Goal: Information Seeking & Learning: Learn about a topic

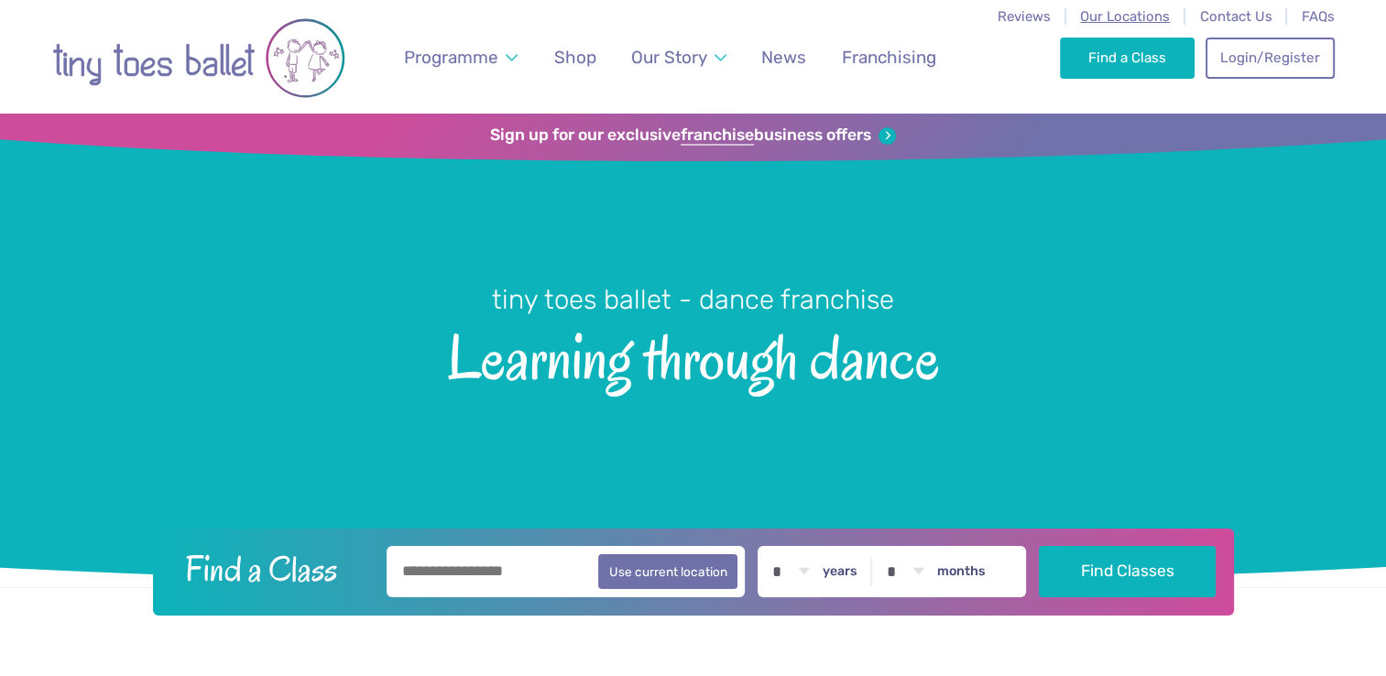
click at [1136, 18] on span "Our Locations" at bounding box center [1125, 16] width 90 height 16
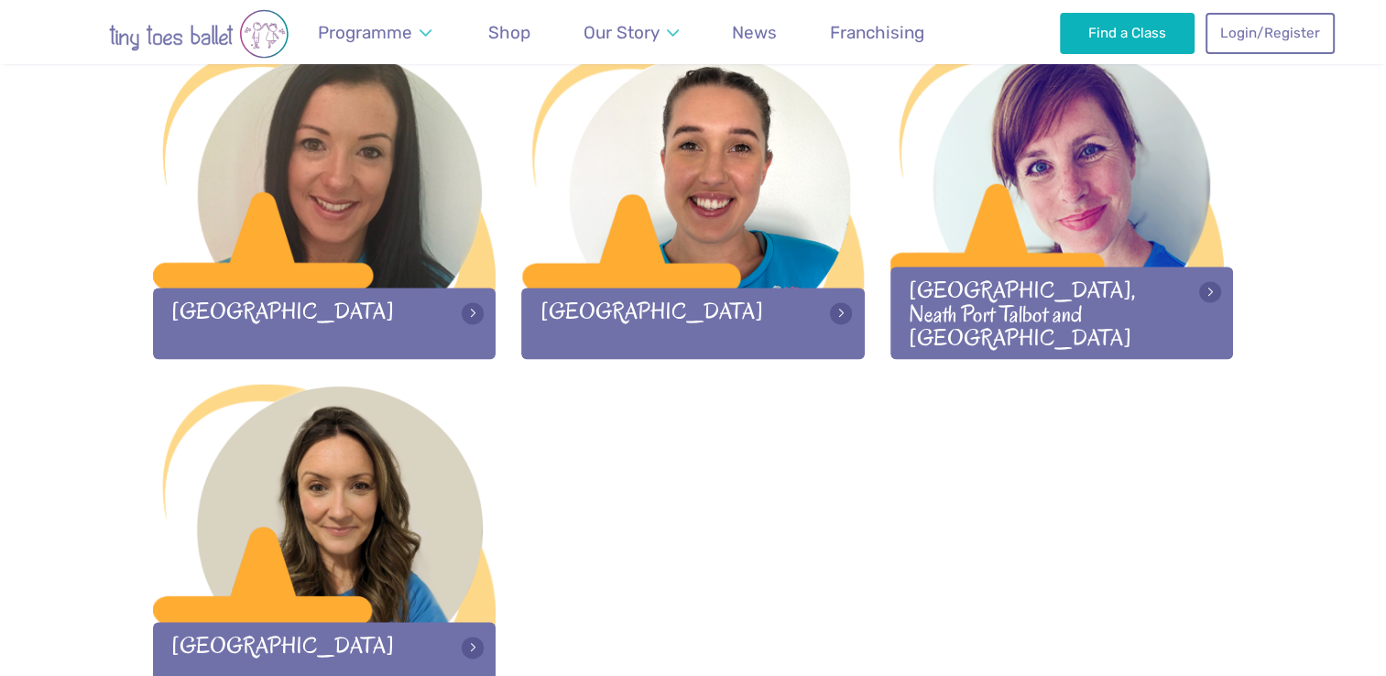
scroll to position [2620, 0]
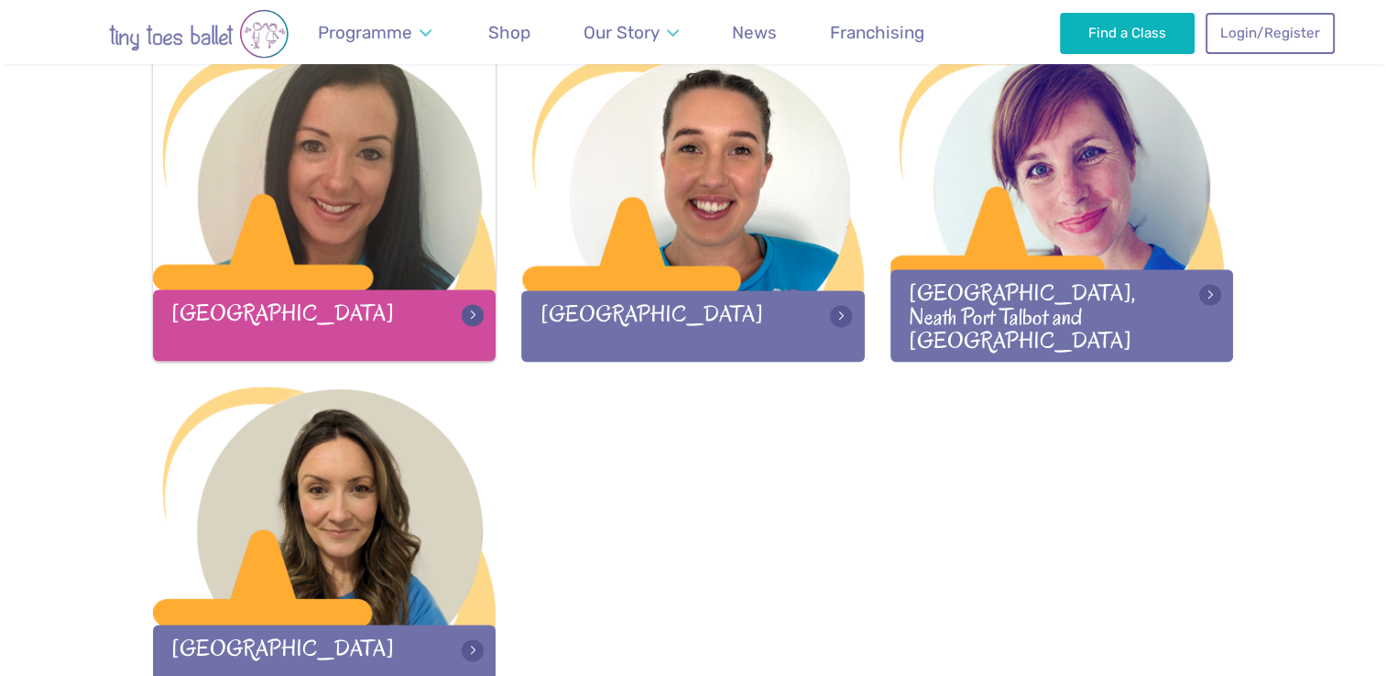
click at [406, 202] on div at bounding box center [324, 172] width 343 height 242
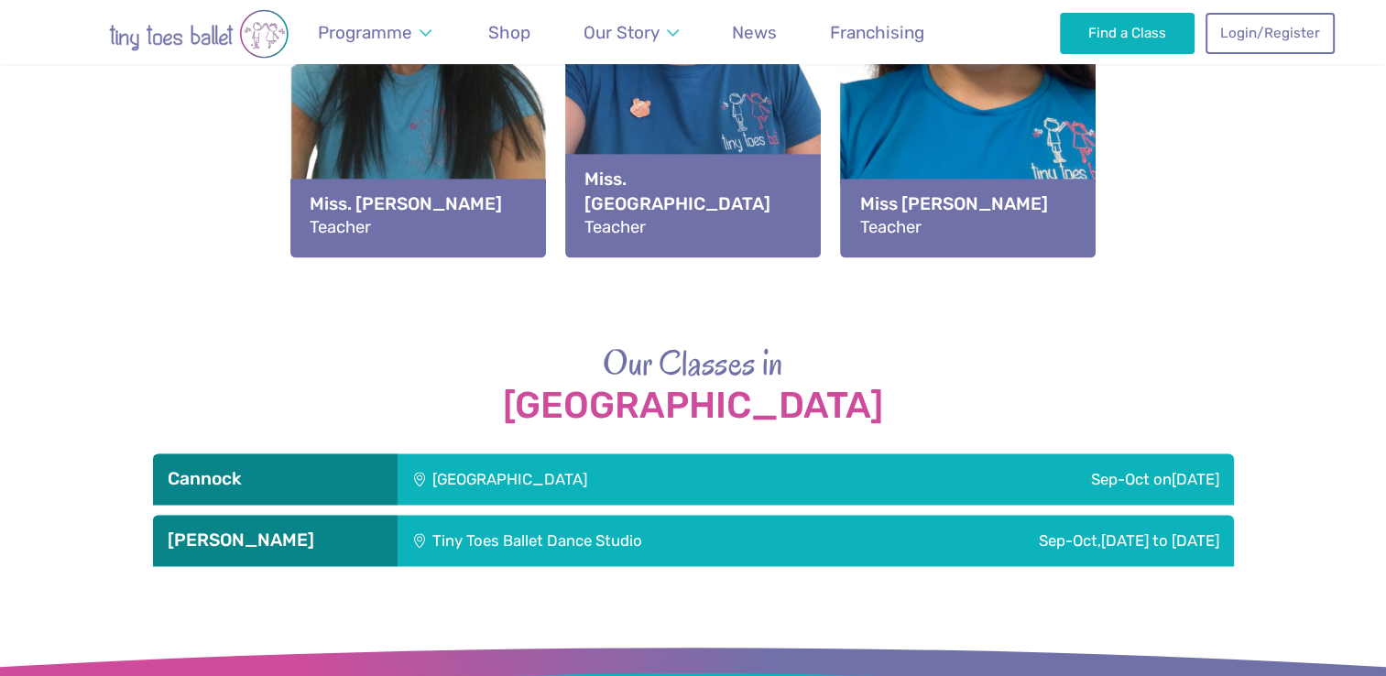
scroll to position [2519, 0]
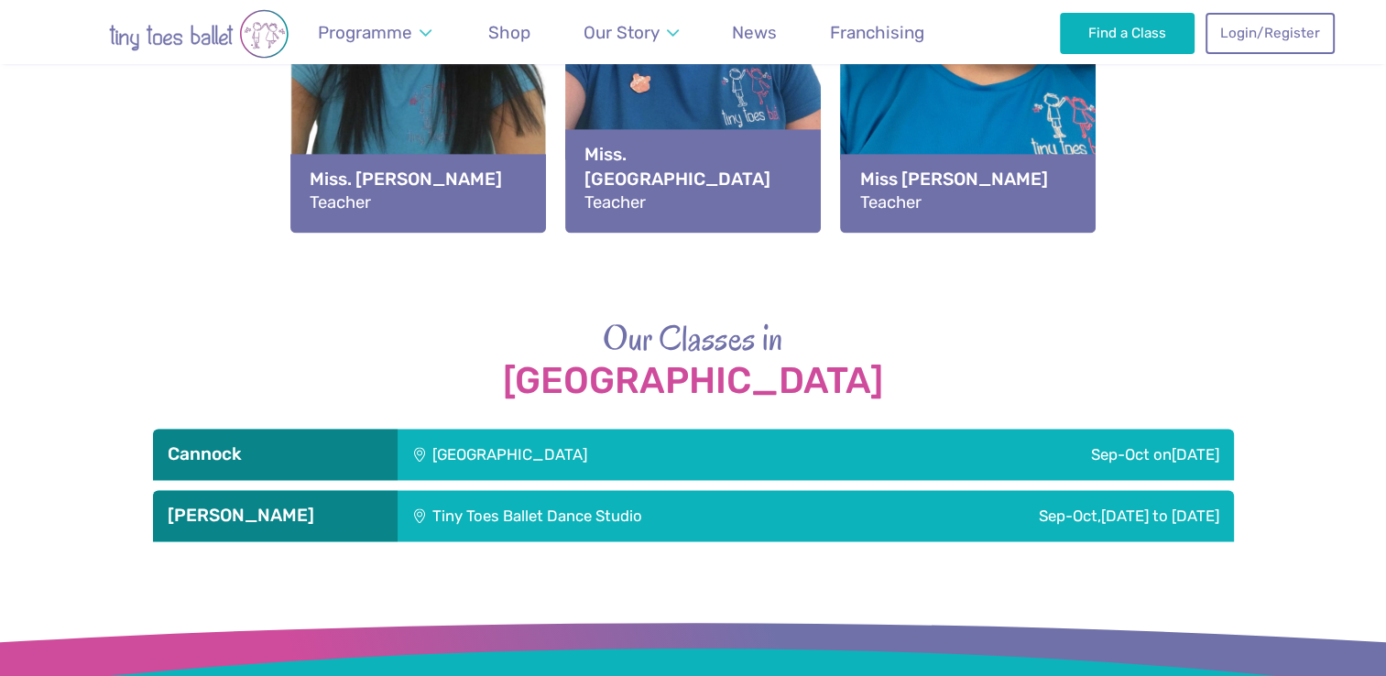
click at [640, 456] on div "Huntington Community Centre" at bounding box center [634, 454] width 473 height 51
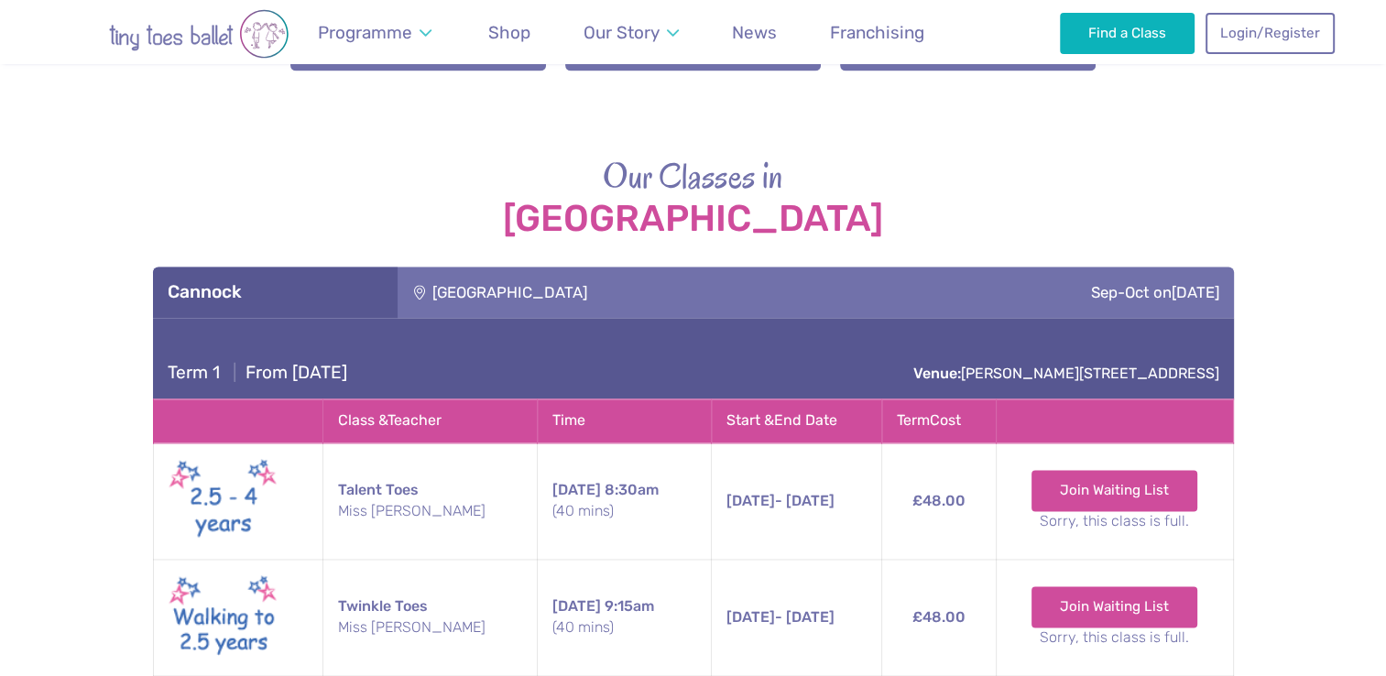
scroll to position [2689, 0]
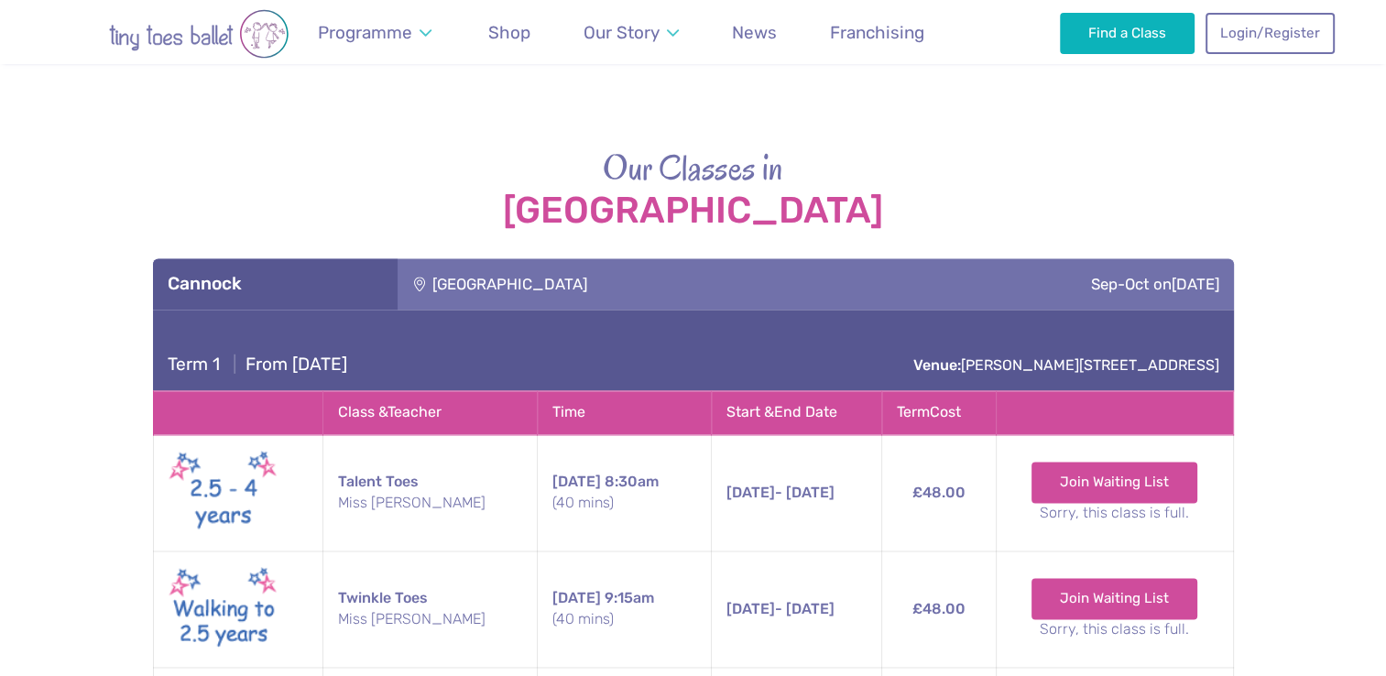
click at [293, 295] on div "Cannock" at bounding box center [275, 283] width 245 height 51
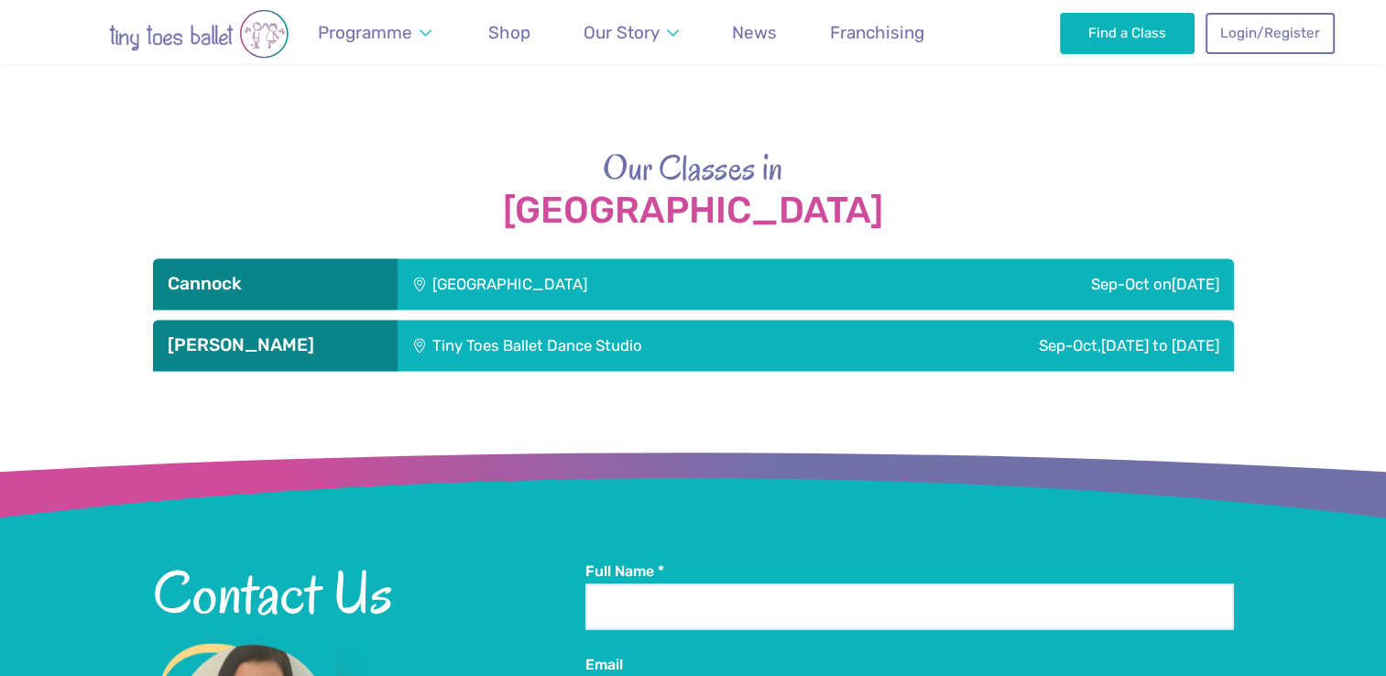
click at [339, 360] on div "Stafford" at bounding box center [275, 345] width 245 height 51
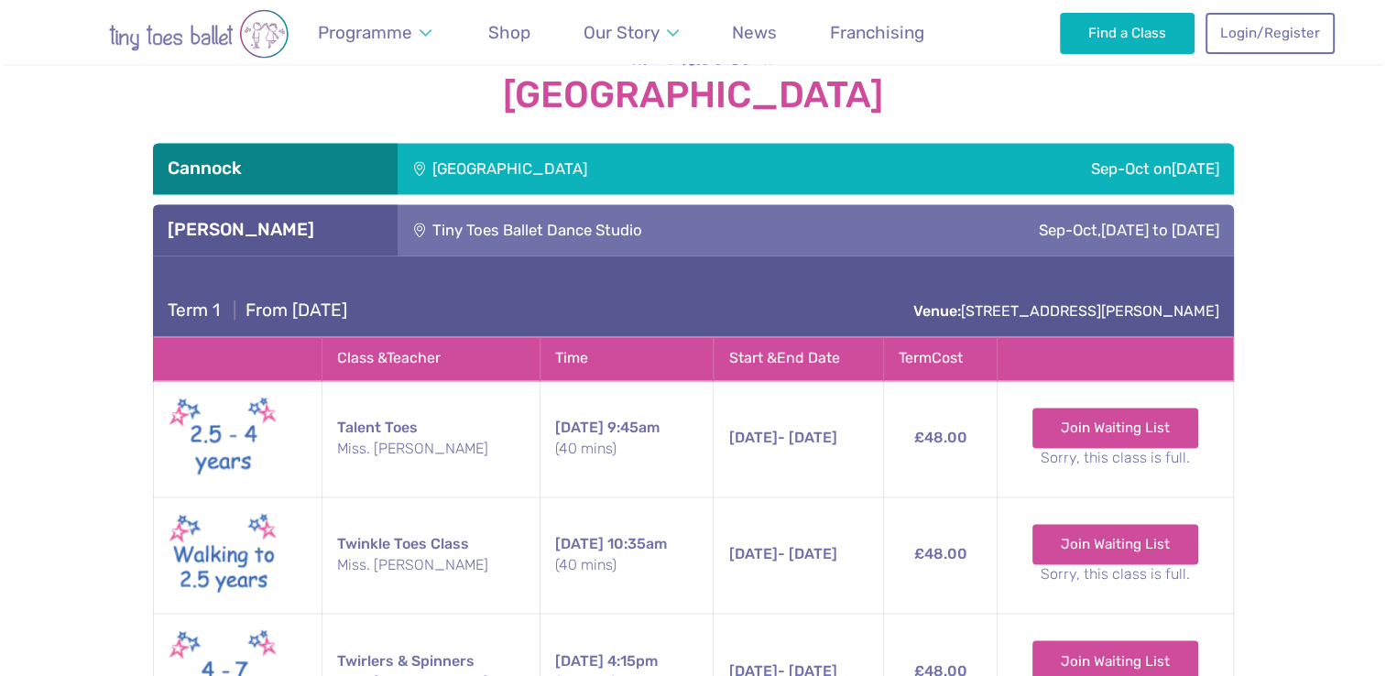
scroll to position [2809, 0]
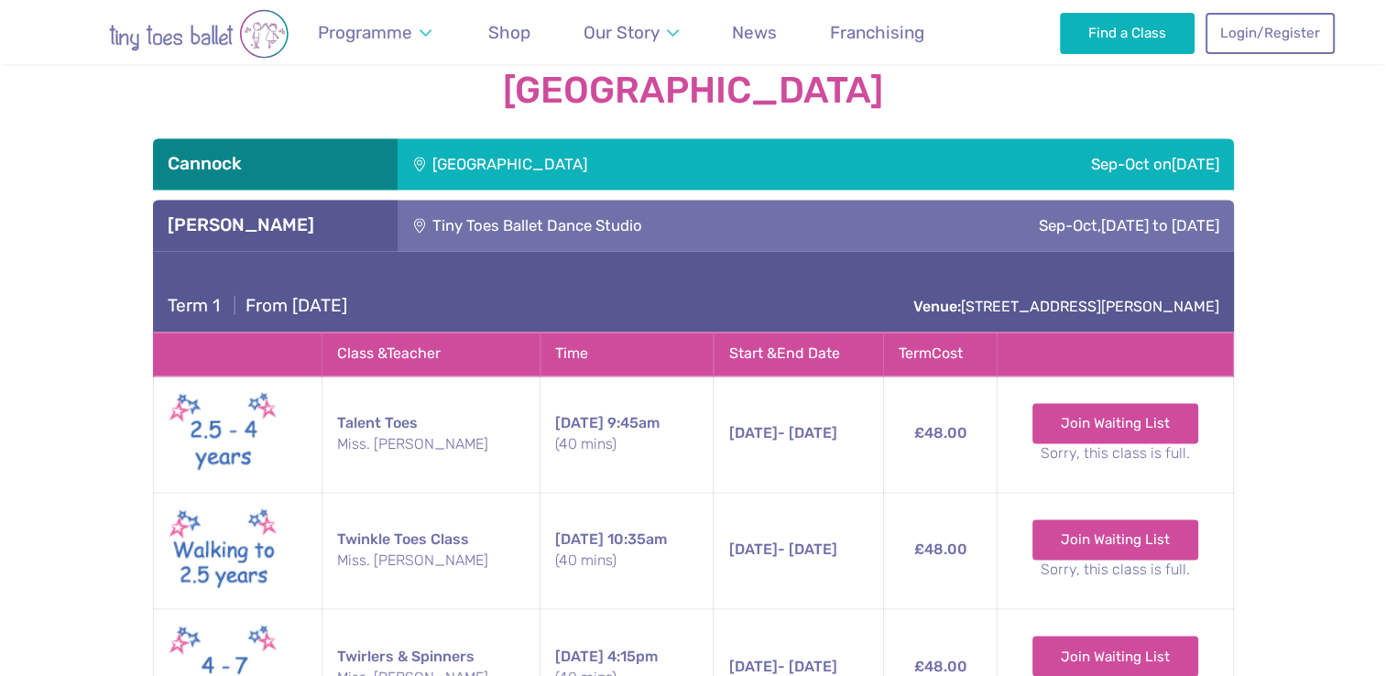
click at [515, 182] on div "Huntington Community Centre" at bounding box center [634, 163] width 473 height 51
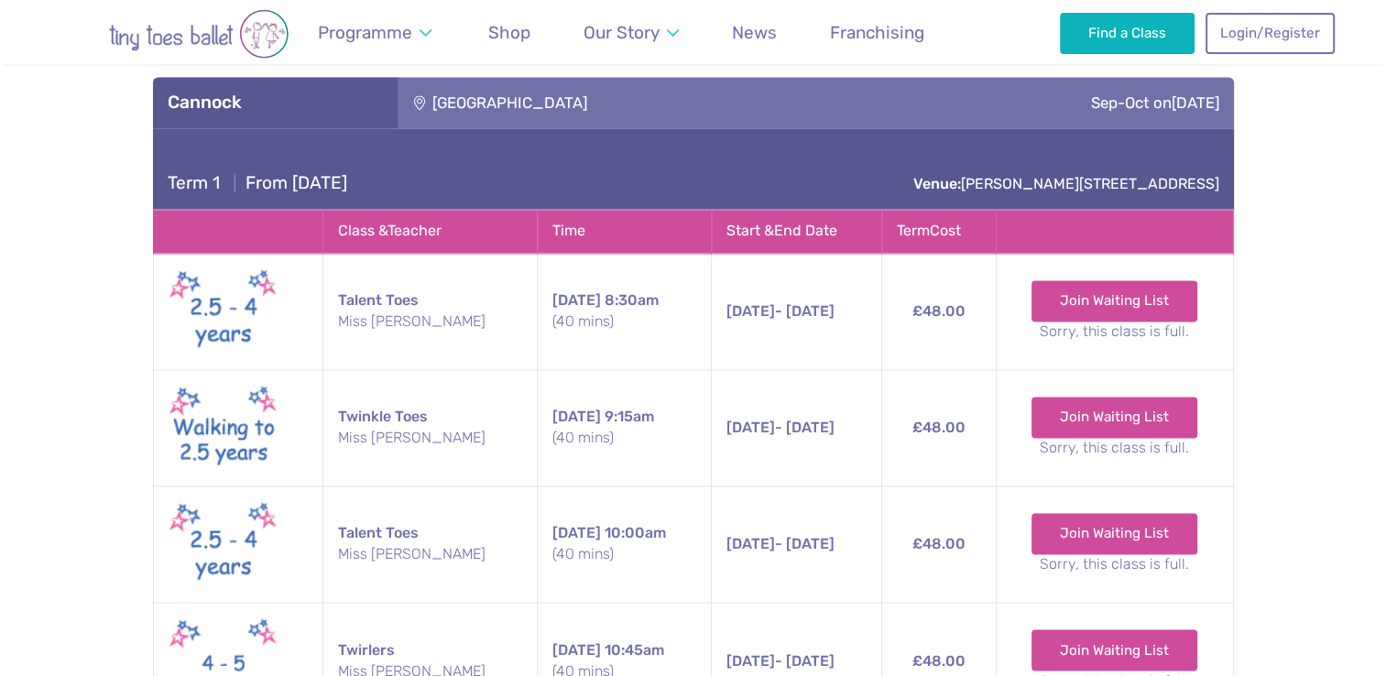
scroll to position [2869, 0]
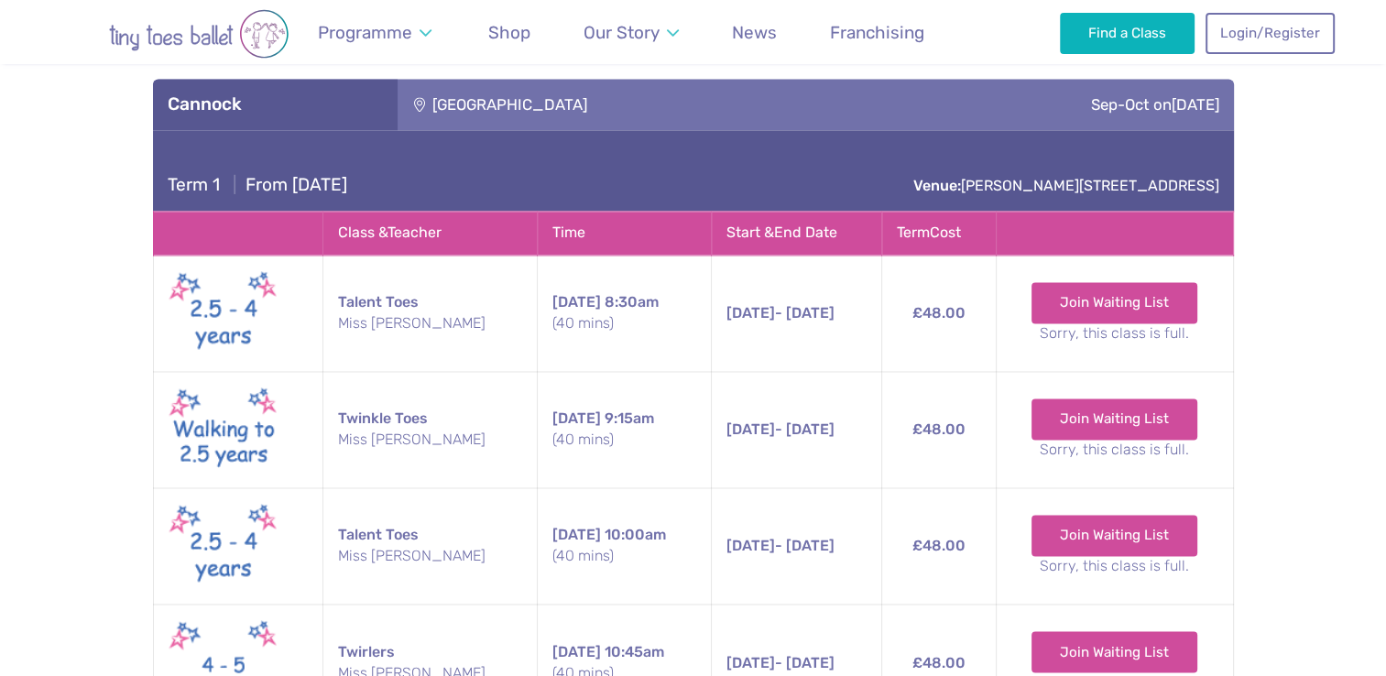
click at [347, 189] on h4 "Term 1 | From Saturday 13th September" at bounding box center [258, 185] width 180 height 22
click at [302, 106] on h3 "Cannock" at bounding box center [275, 104] width 215 height 22
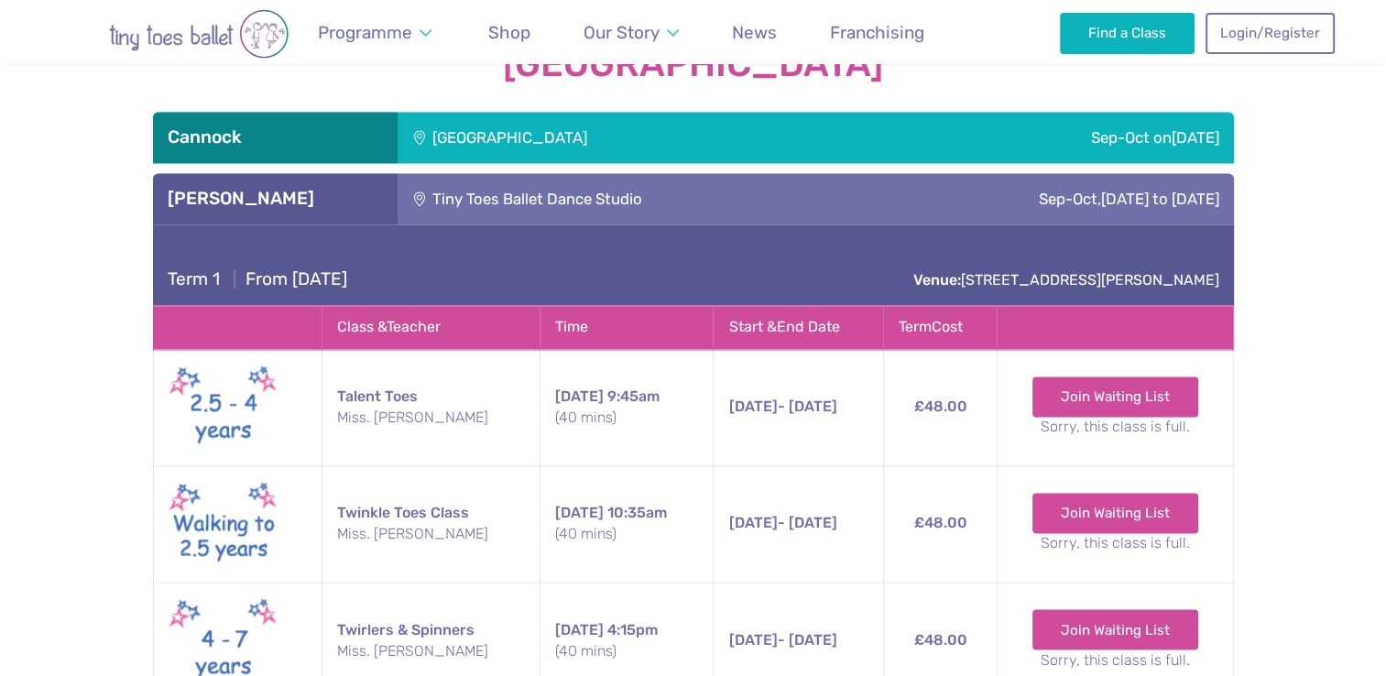
scroll to position [2808, 0]
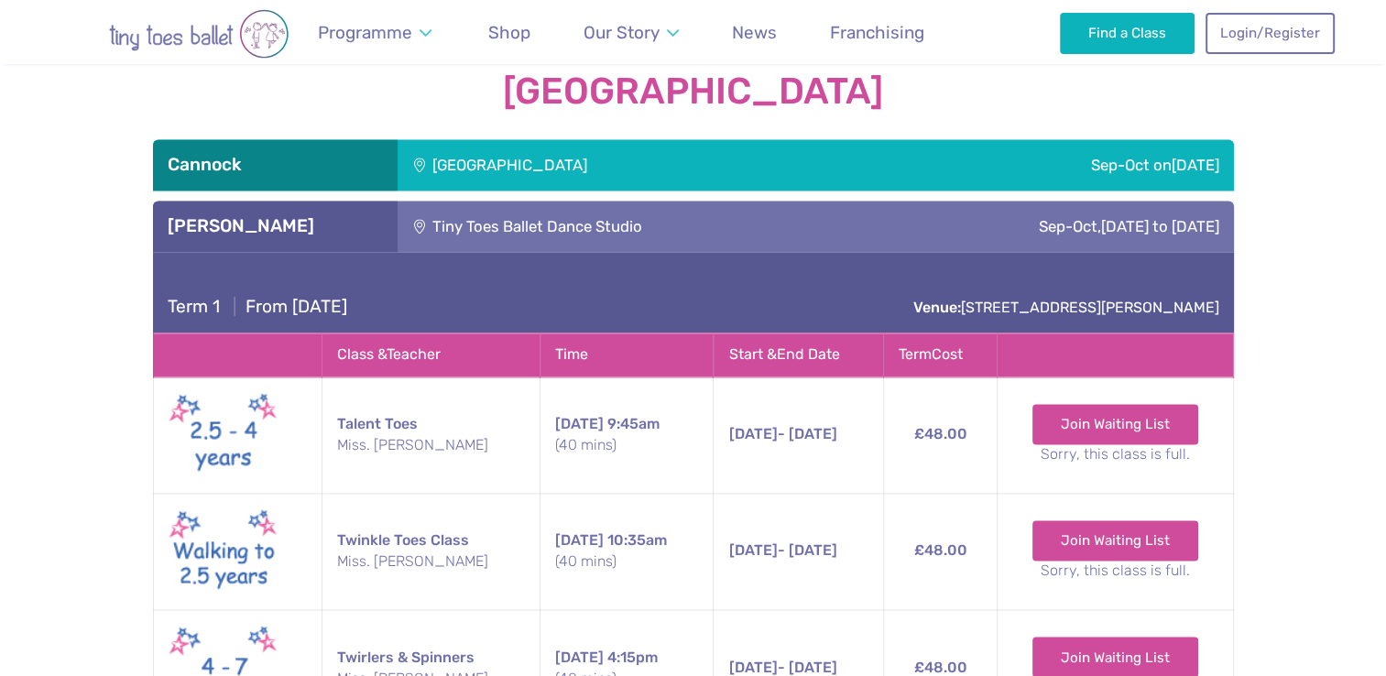
click at [332, 224] on h3 "Stafford" at bounding box center [275, 226] width 215 height 22
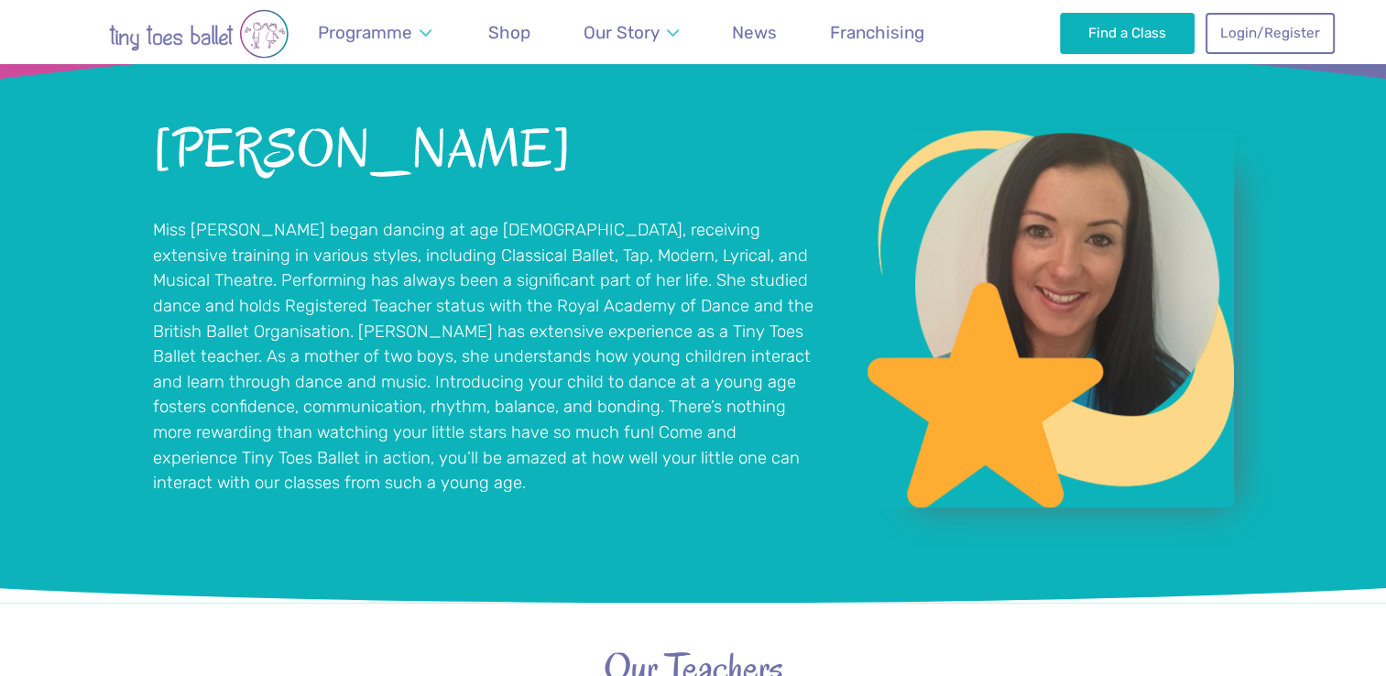
scroll to position [1621, 0]
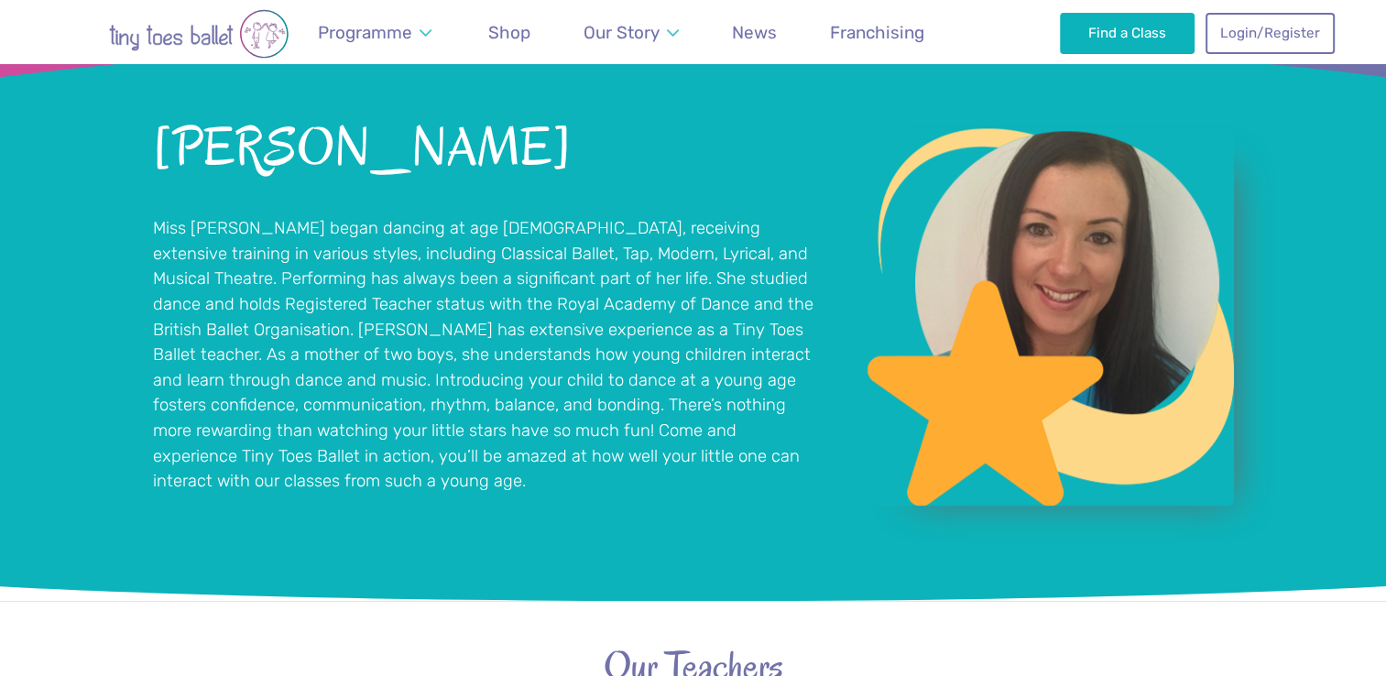
click at [533, 278] on p "Miss Bianca began dancing at age 3, receiving extensive training in various sty…" at bounding box center [487, 355] width 669 height 278
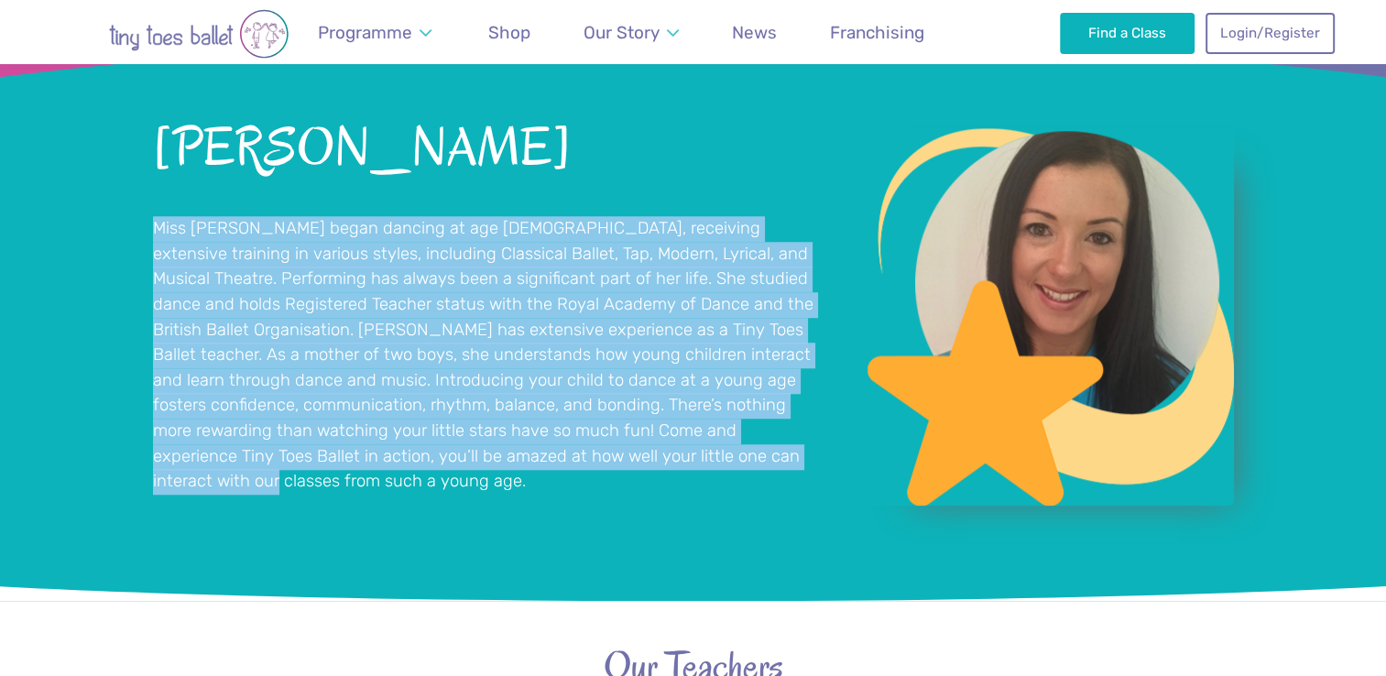
drag, startPoint x: 154, startPoint y: 233, endPoint x: 814, endPoint y: 471, distance: 702.0
click at [814, 471] on div "Bianca Summers Miss Bianca began dancing at age 3, receiving extensive training…" at bounding box center [693, 338] width 1081 height 465
copy p "Miss Bianca began dancing at age 3, receiving extensive training in various sty…"
click at [371, 529] on div "Bianca Summers Miss Bianca began dancing at age 3, receiving extensive training…" at bounding box center [693, 338] width 1081 height 465
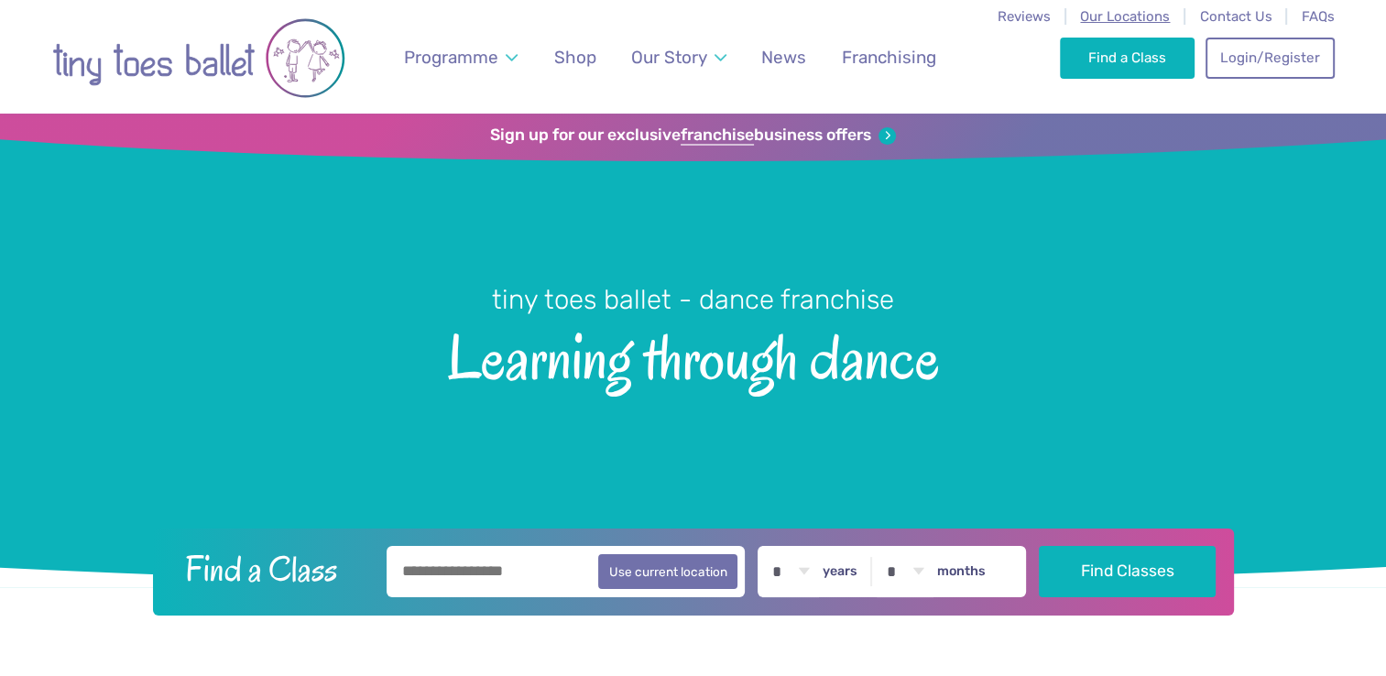
click at [1099, 16] on span "Our Locations" at bounding box center [1125, 16] width 90 height 16
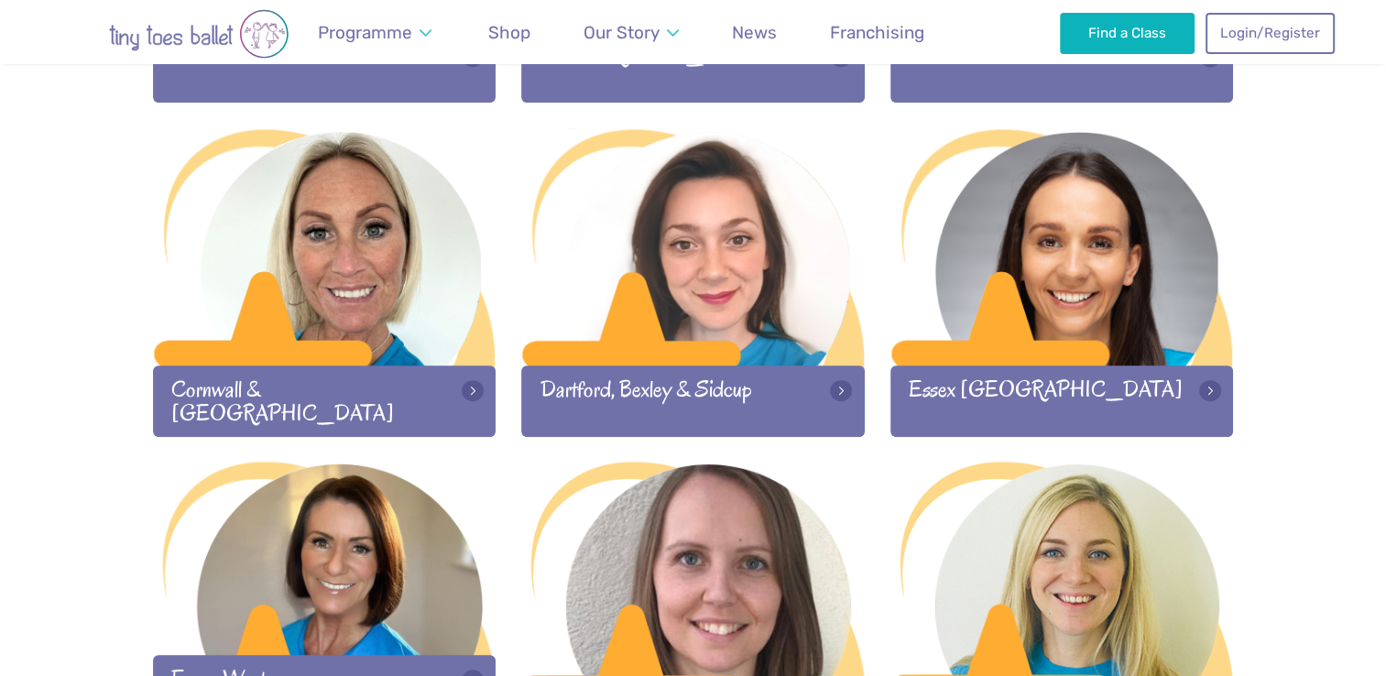
scroll to position [1217, 0]
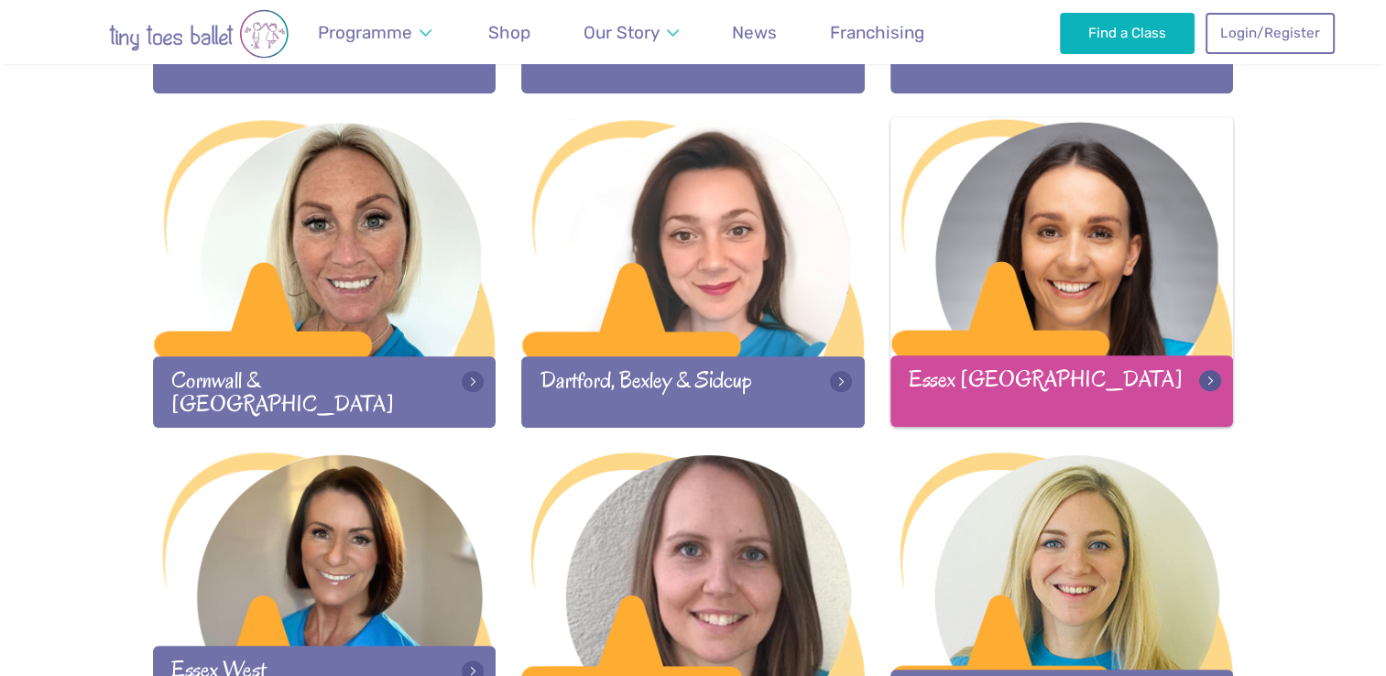
click at [1107, 277] on div at bounding box center [1061, 238] width 343 height 242
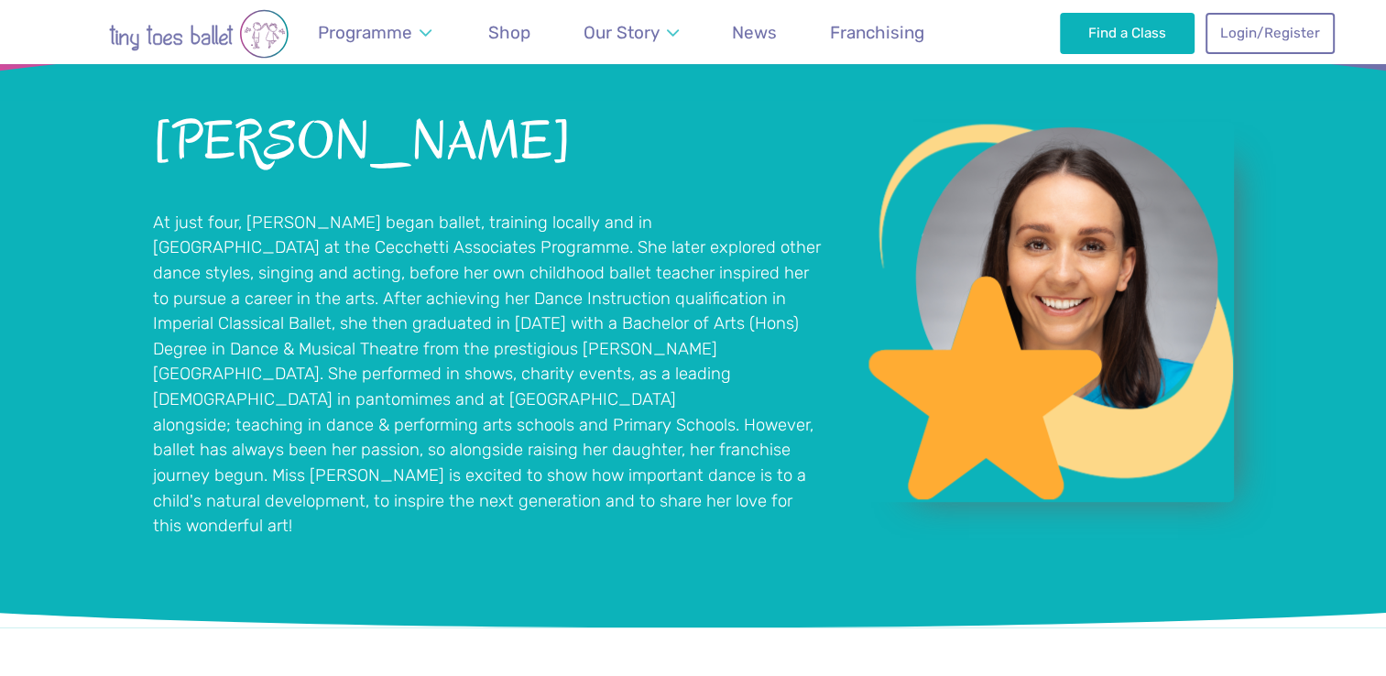
scroll to position [1353, 0]
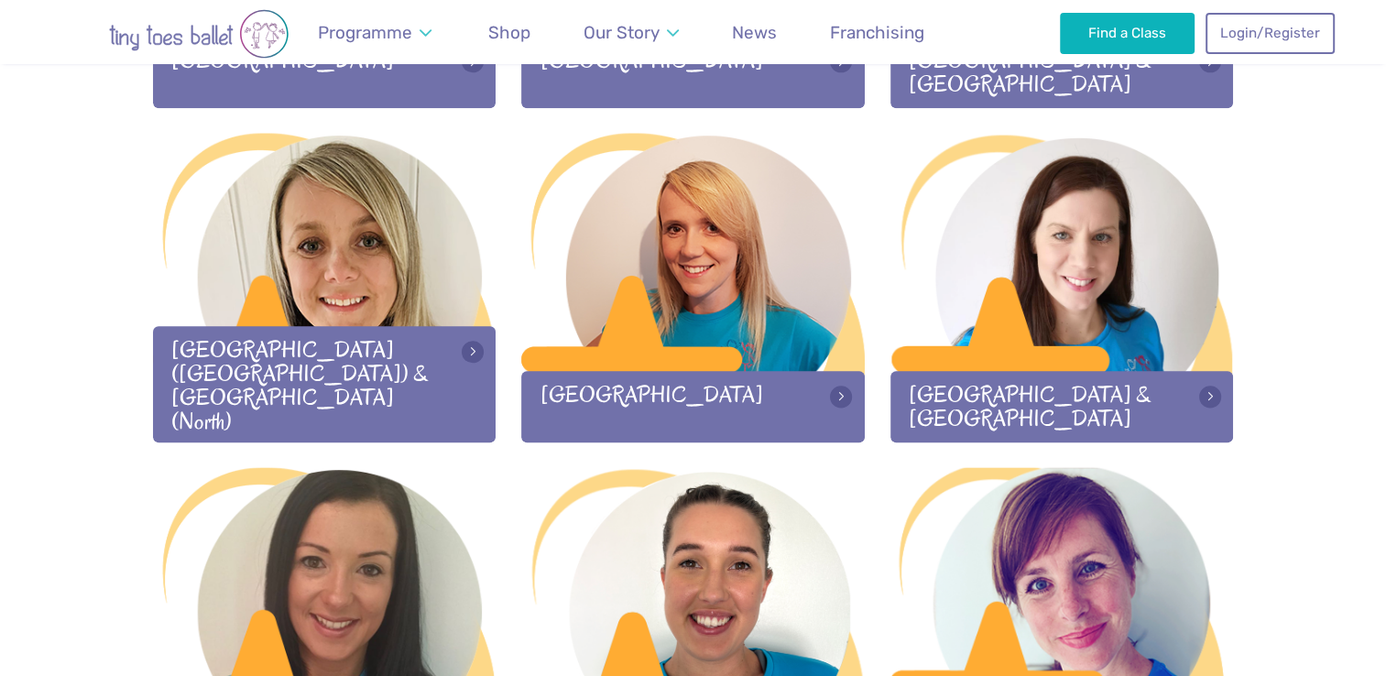
scroll to position [2210, 0]
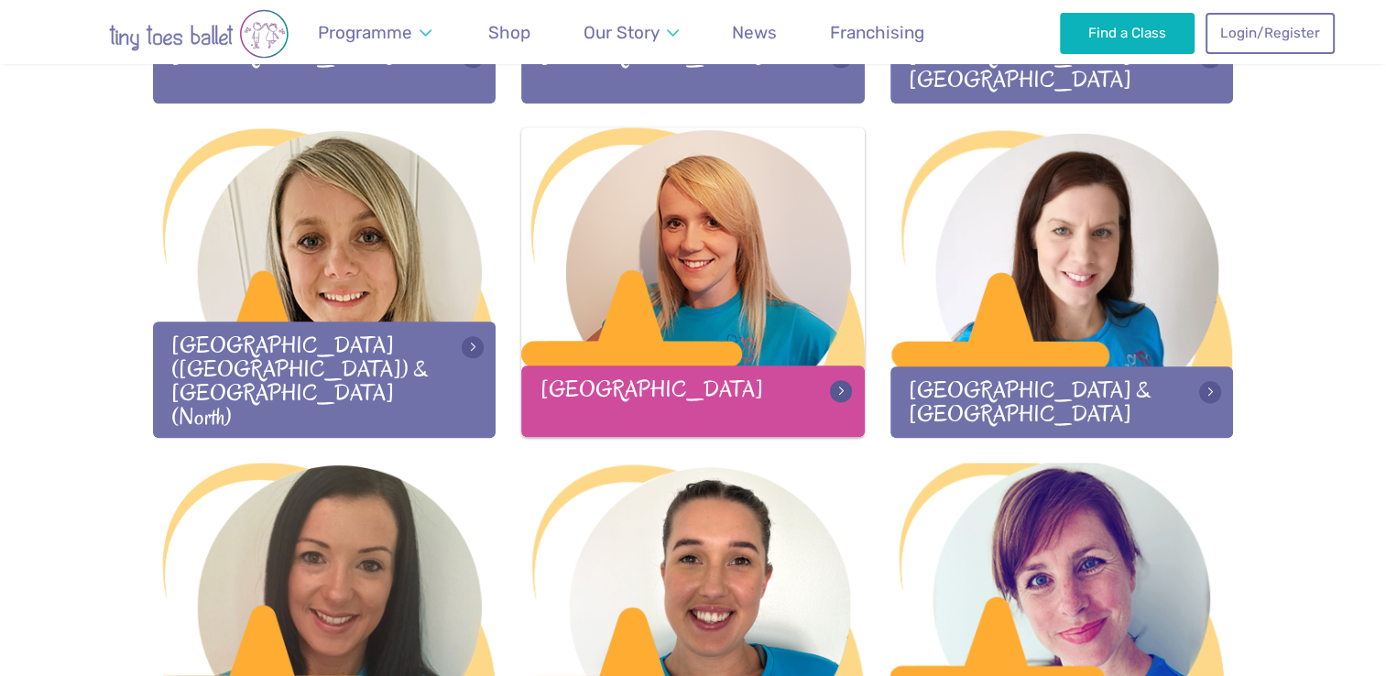
click at [733, 285] on div at bounding box center [692, 248] width 343 height 242
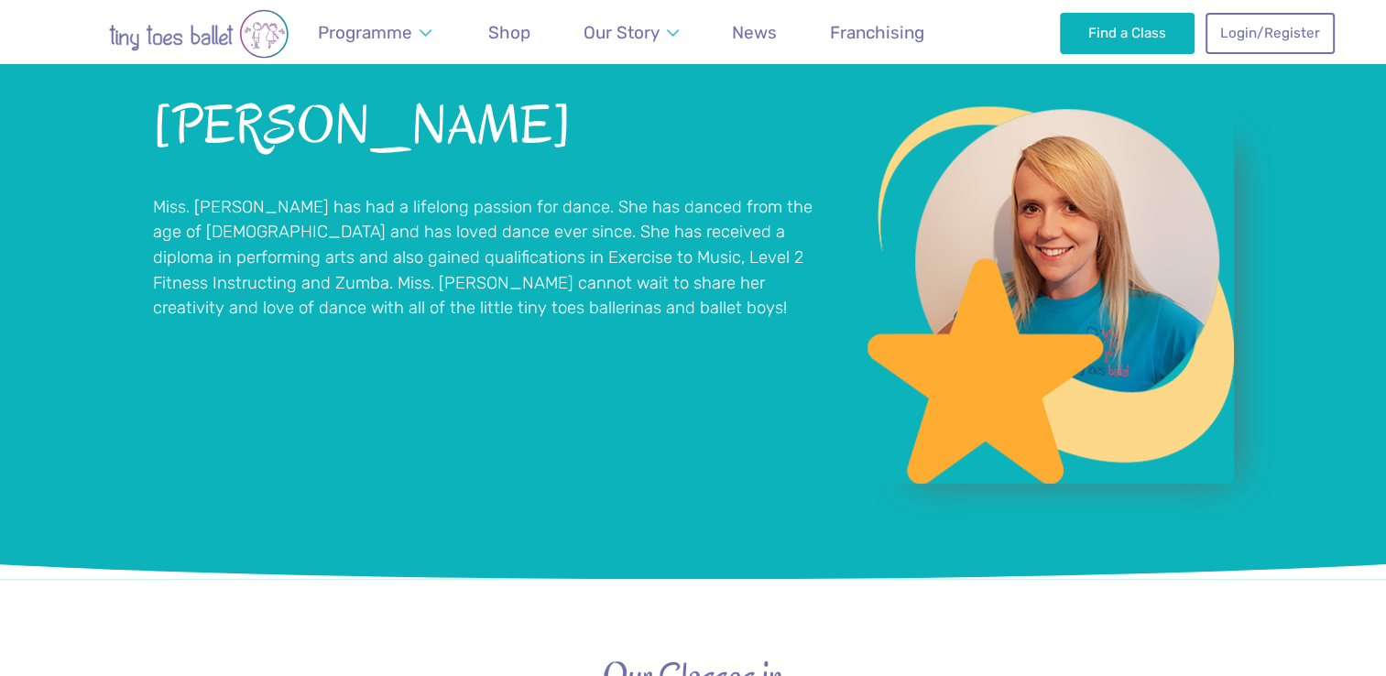
scroll to position [1348, 0]
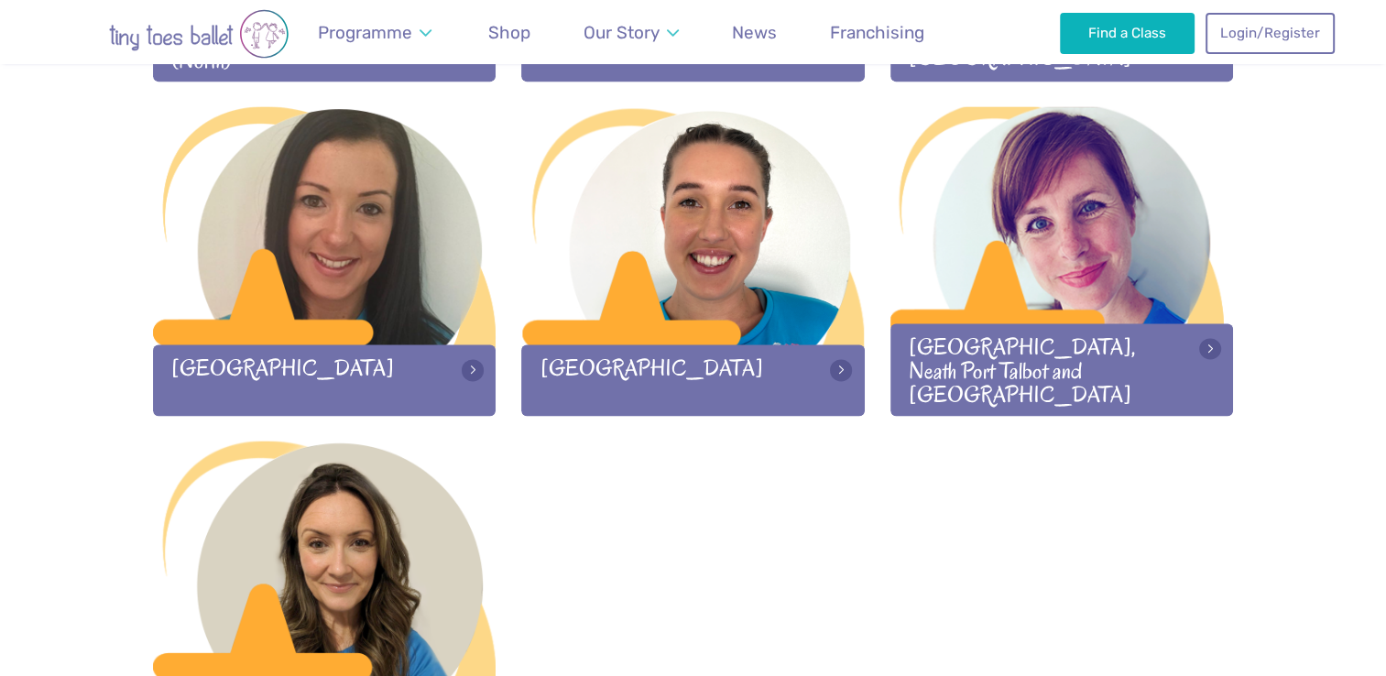
scroll to position [2579, 0]
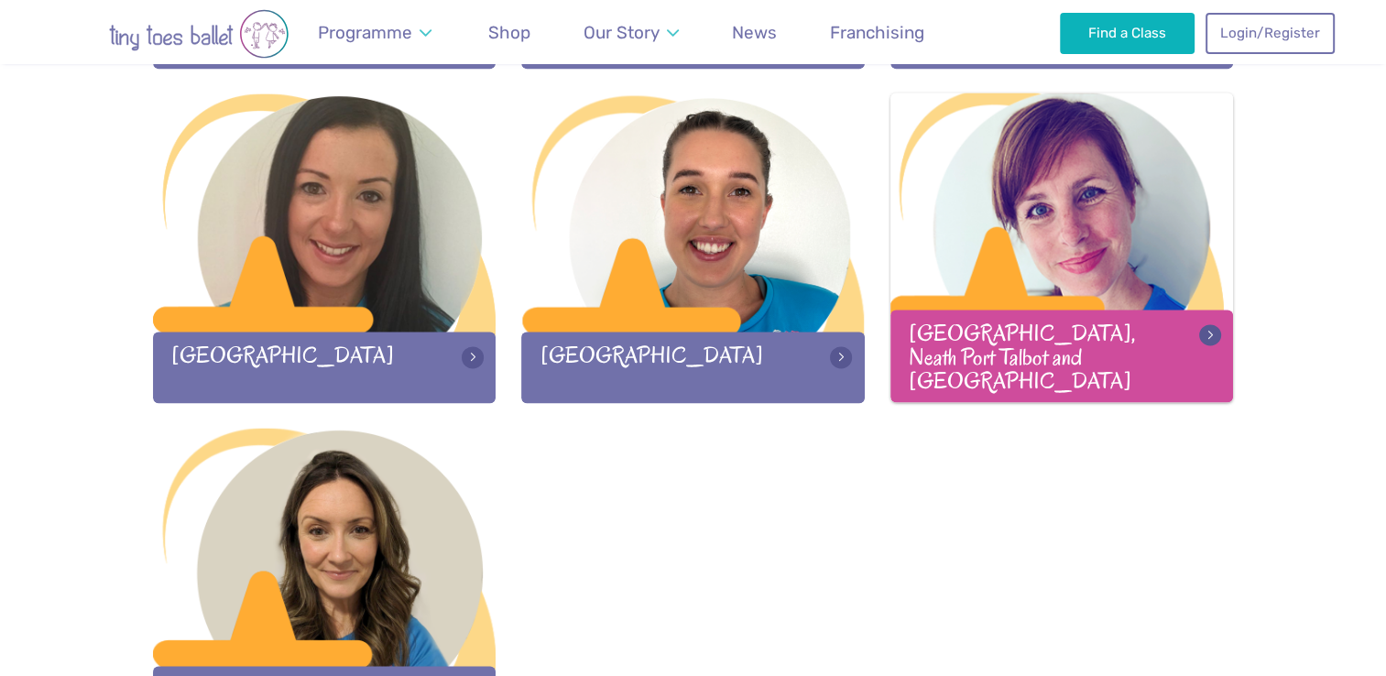
click at [1139, 226] on div at bounding box center [1061, 214] width 343 height 242
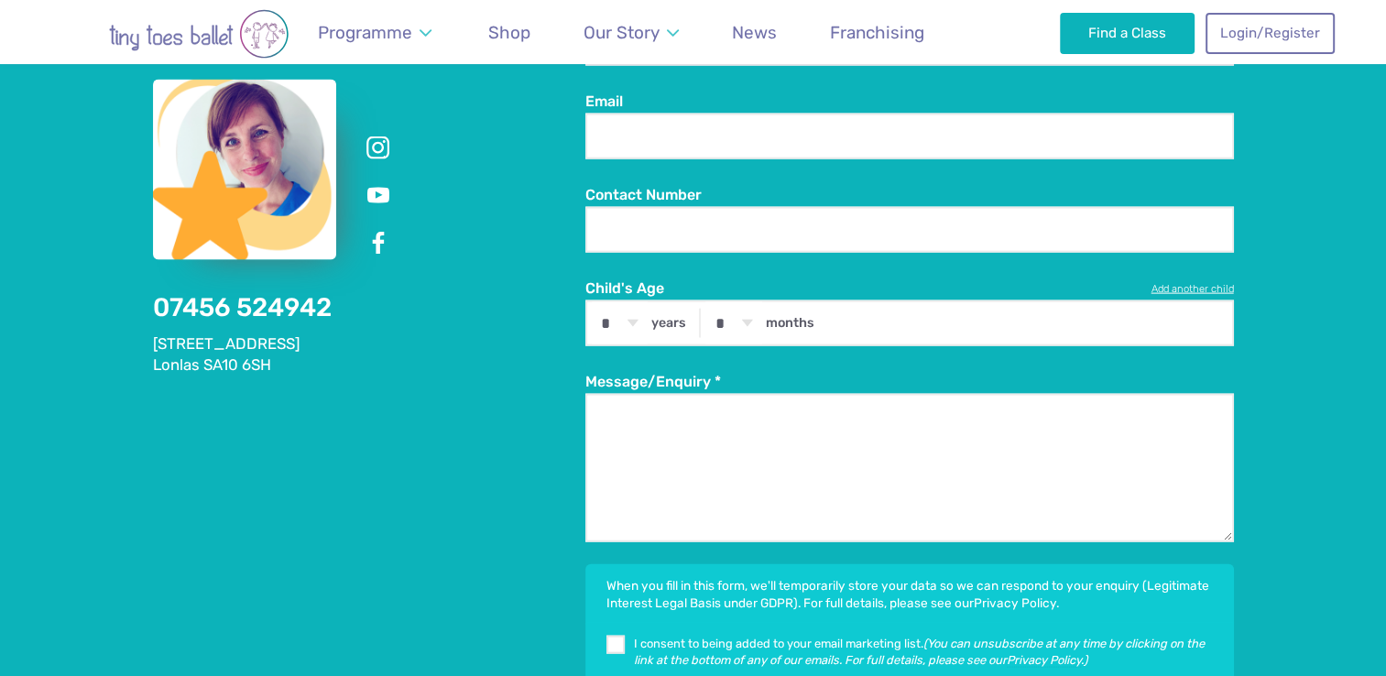
scroll to position [3849, 0]
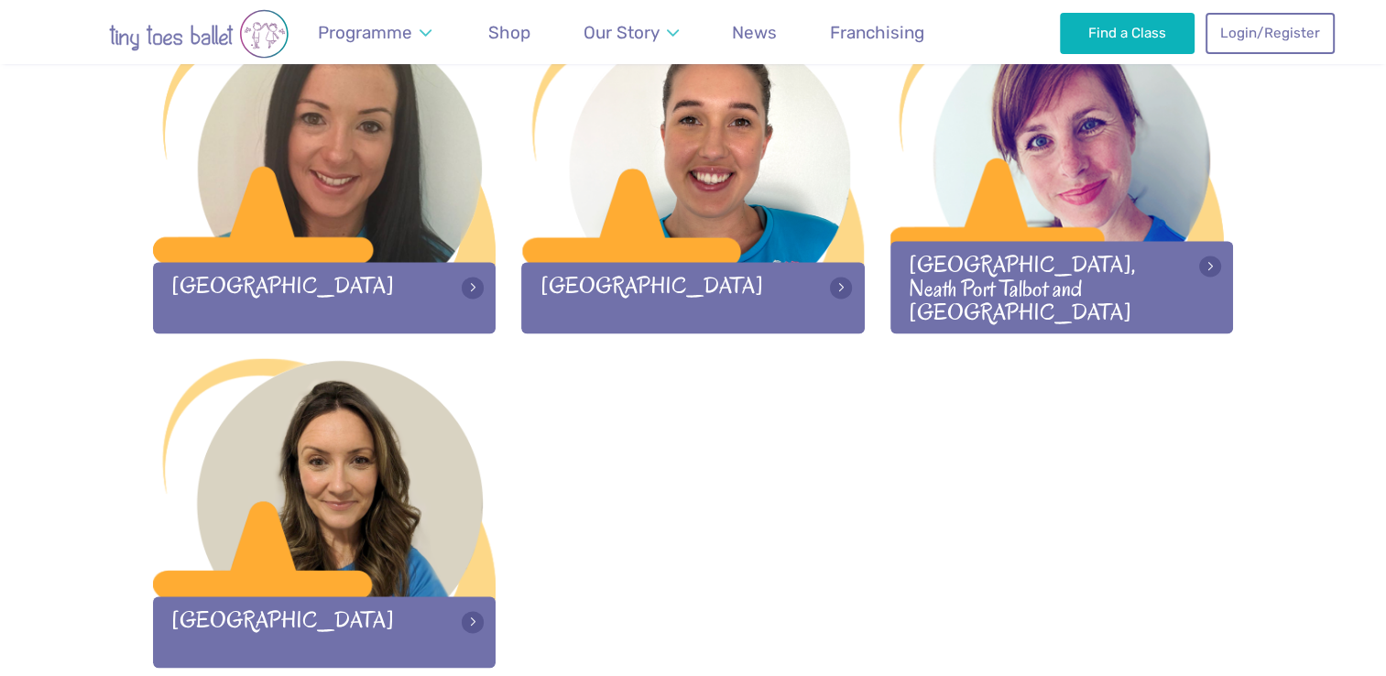
scroll to position [2649, 0]
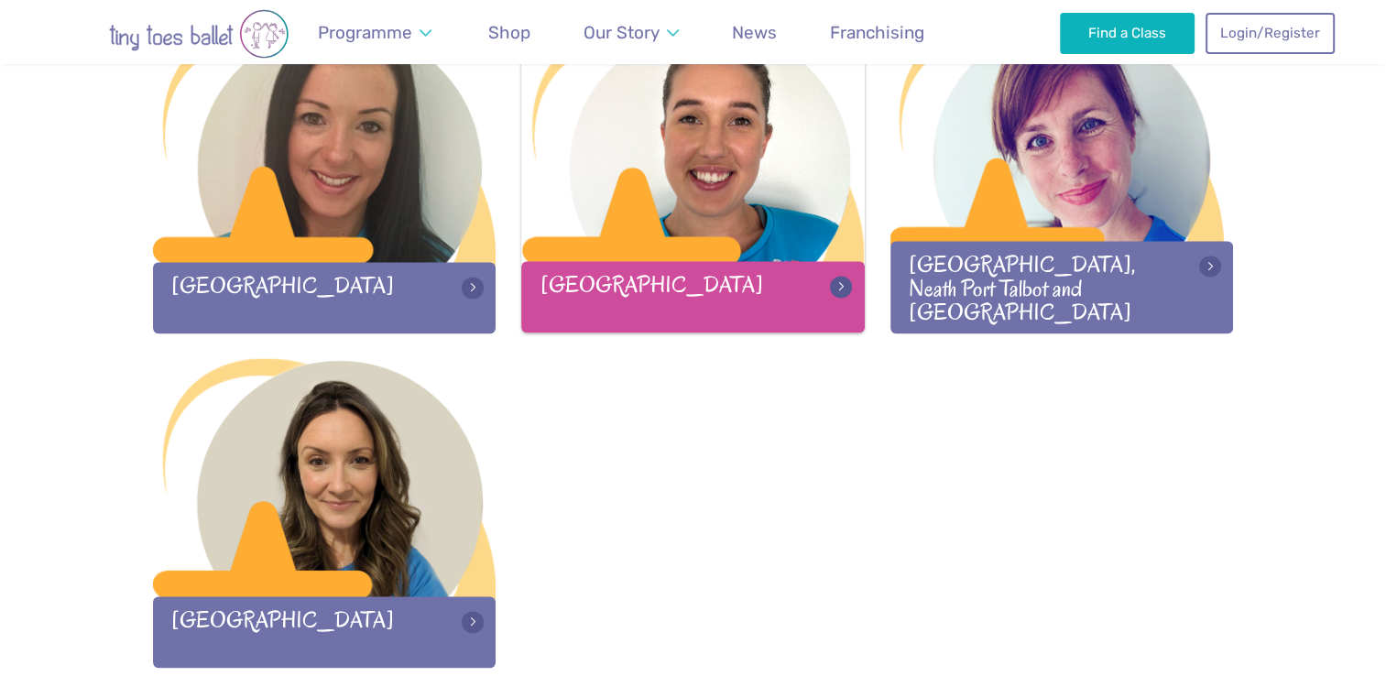
click at [696, 155] on div at bounding box center [692, 144] width 343 height 242
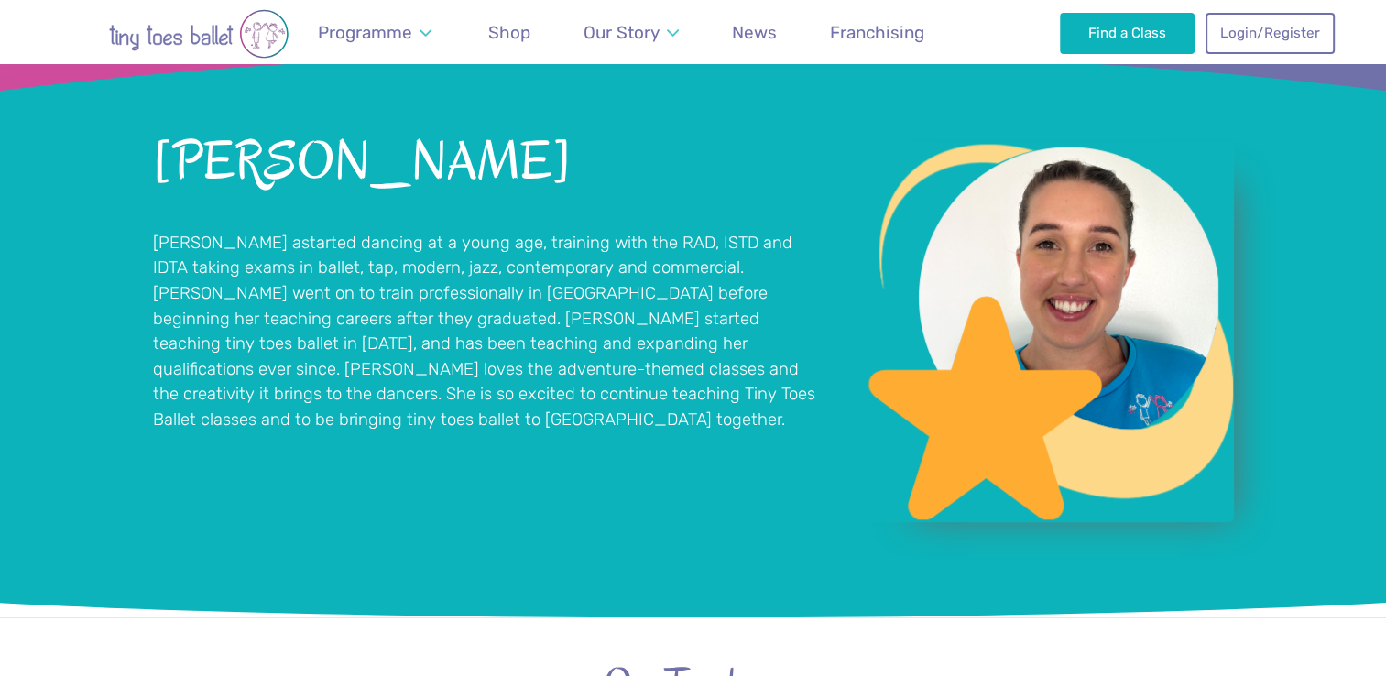
scroll to position [1319, 0]
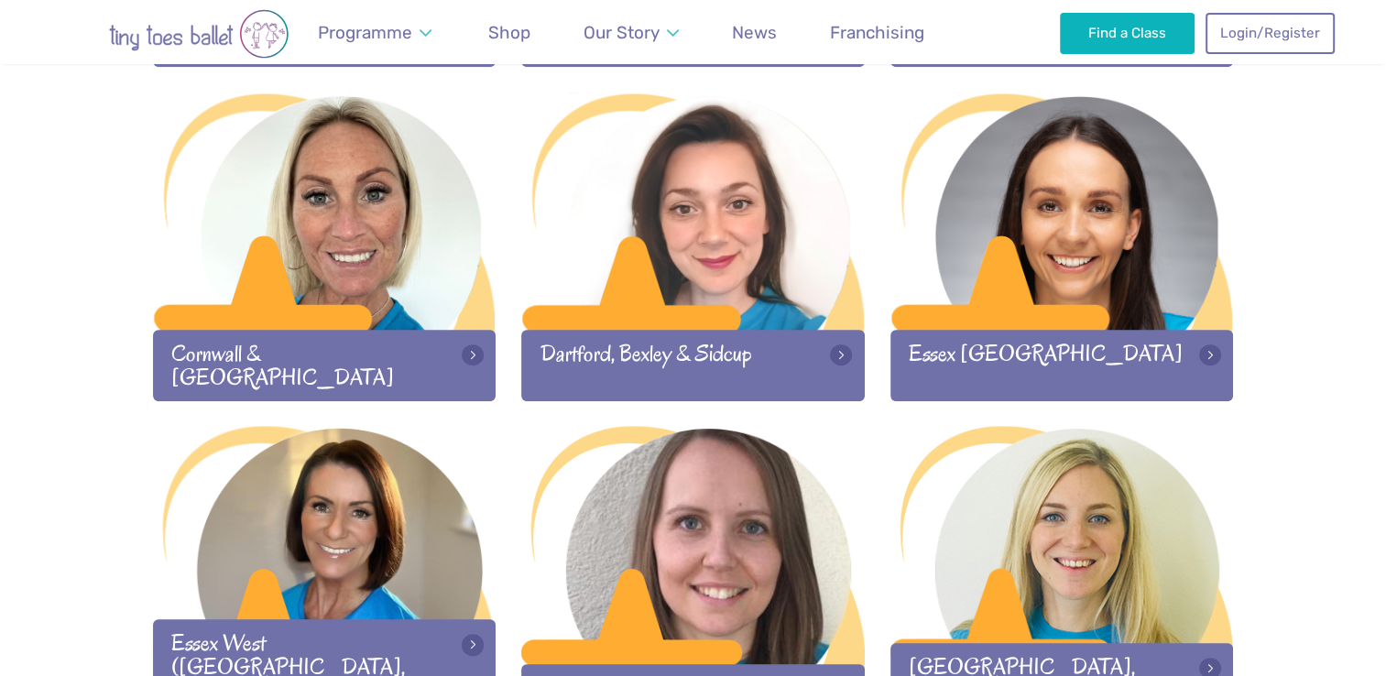
scroll to position [1242, 0]
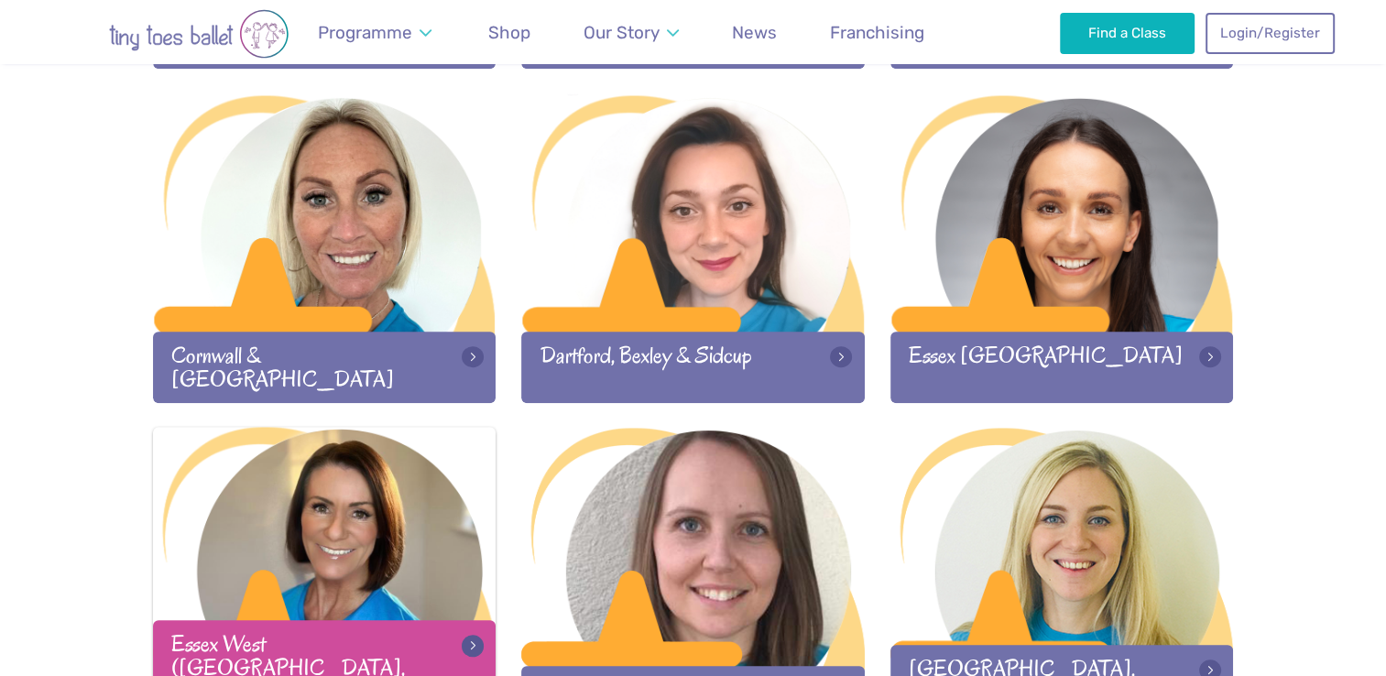
click at [359, 524] on div at bounding box center [324, 548] width 343 height 242
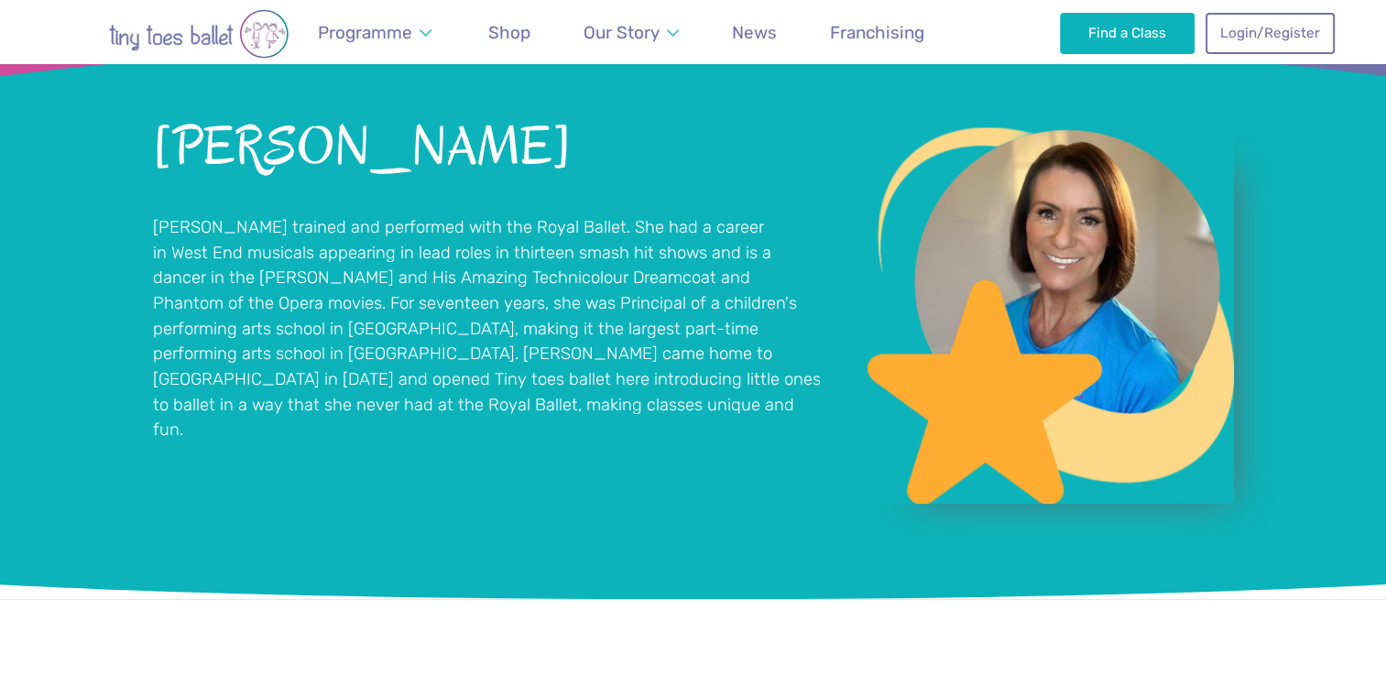
scroll to position [1337, 0]
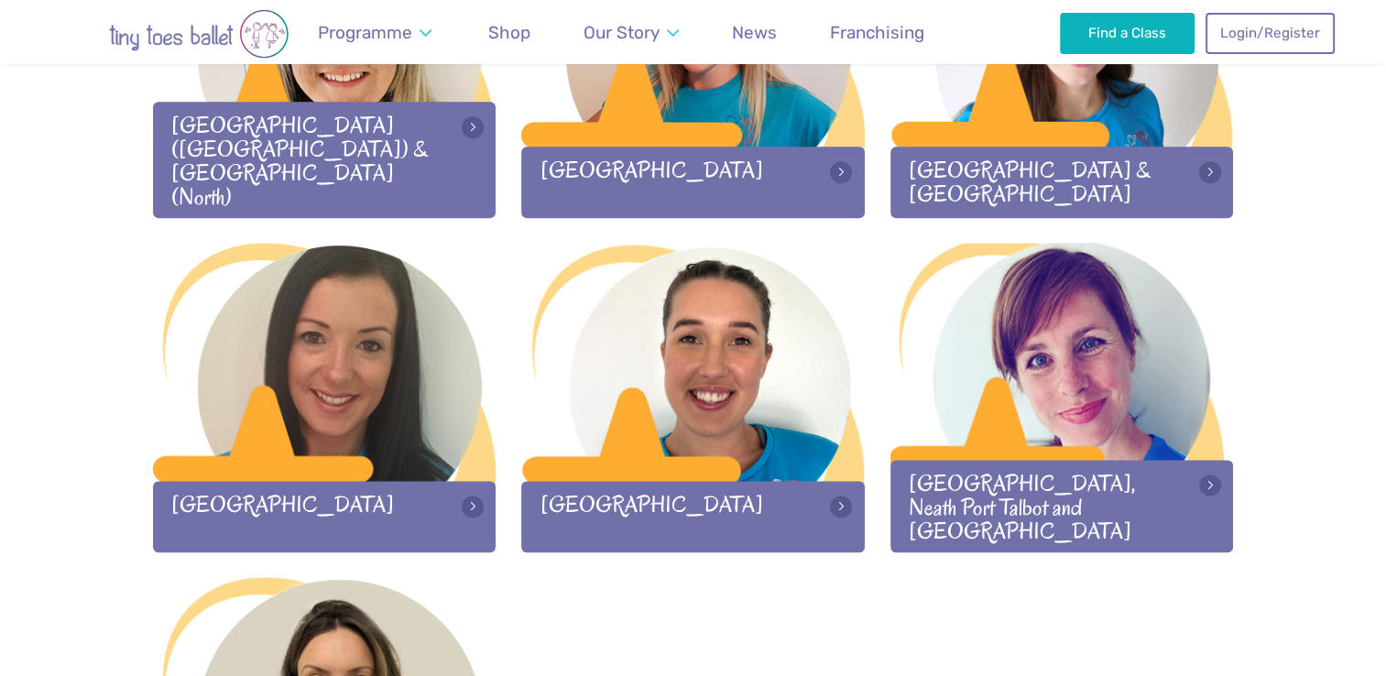
scroll to position [2432, 0]
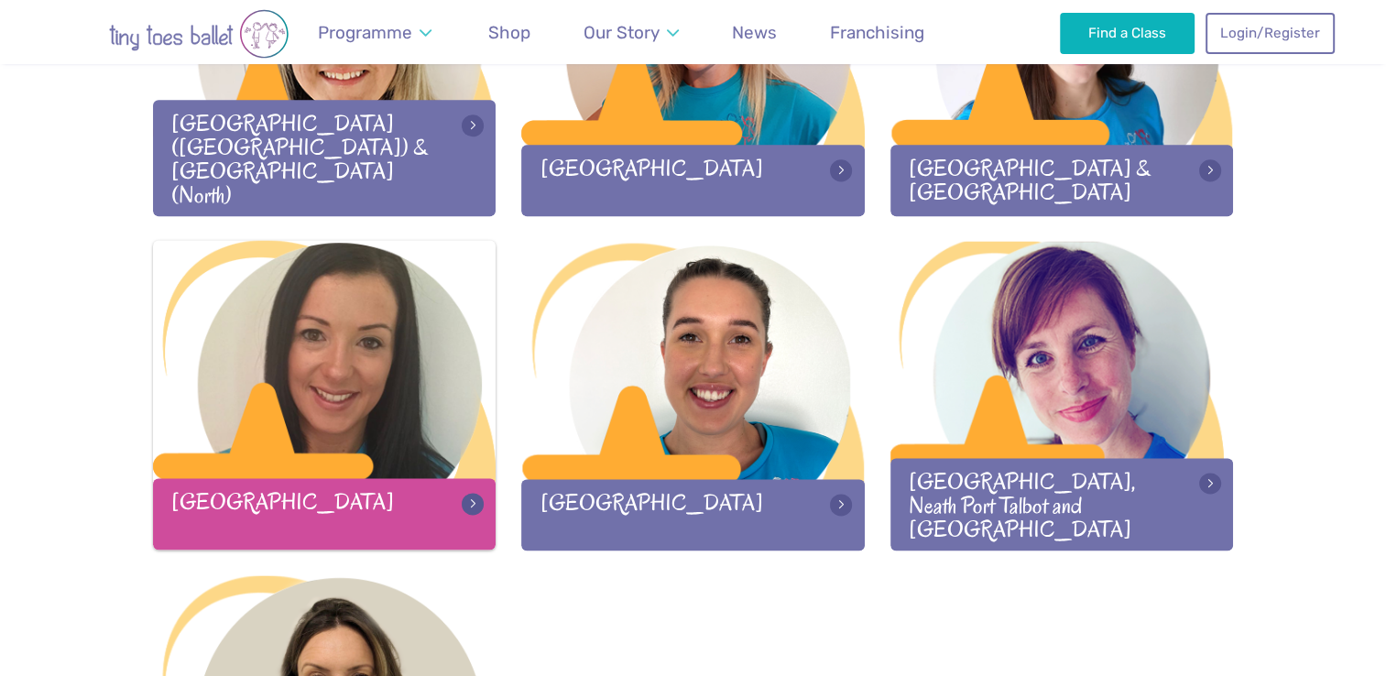
click at [382, 361] on div at bounding box center [324, 361] width 343 height 242
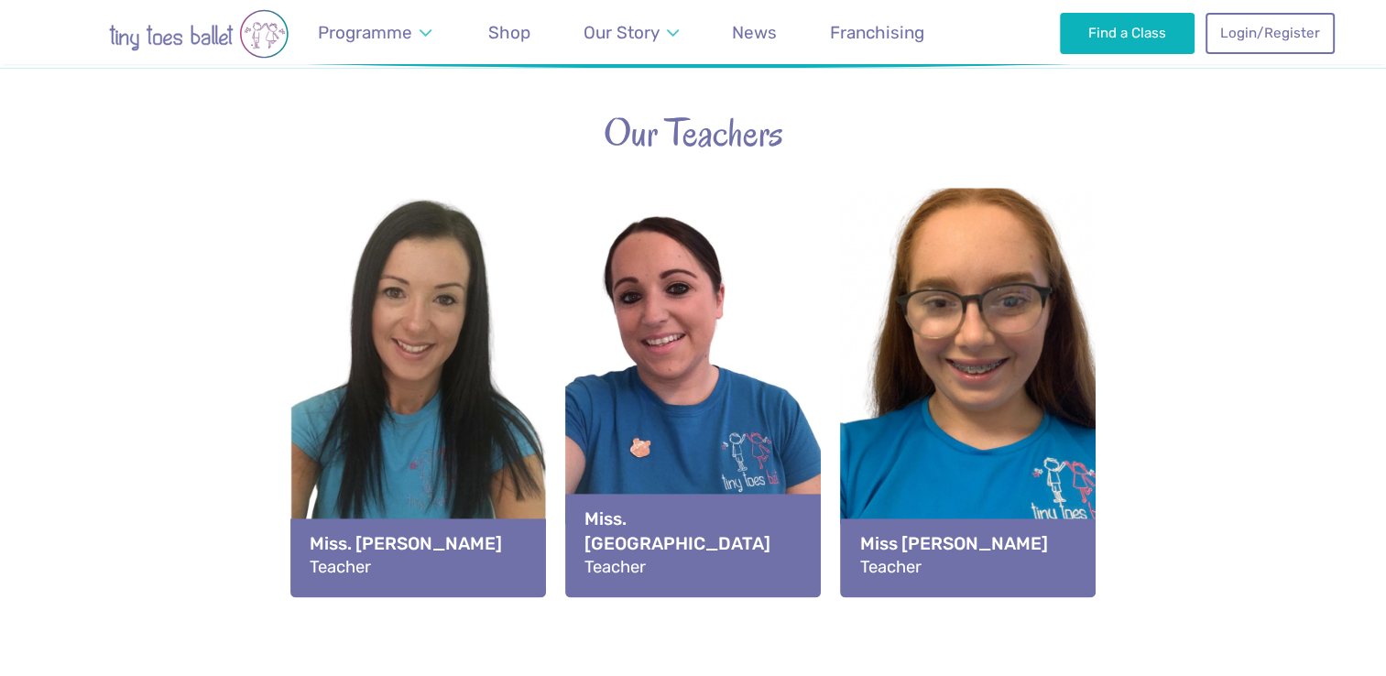
scroll to position [2154, 0]
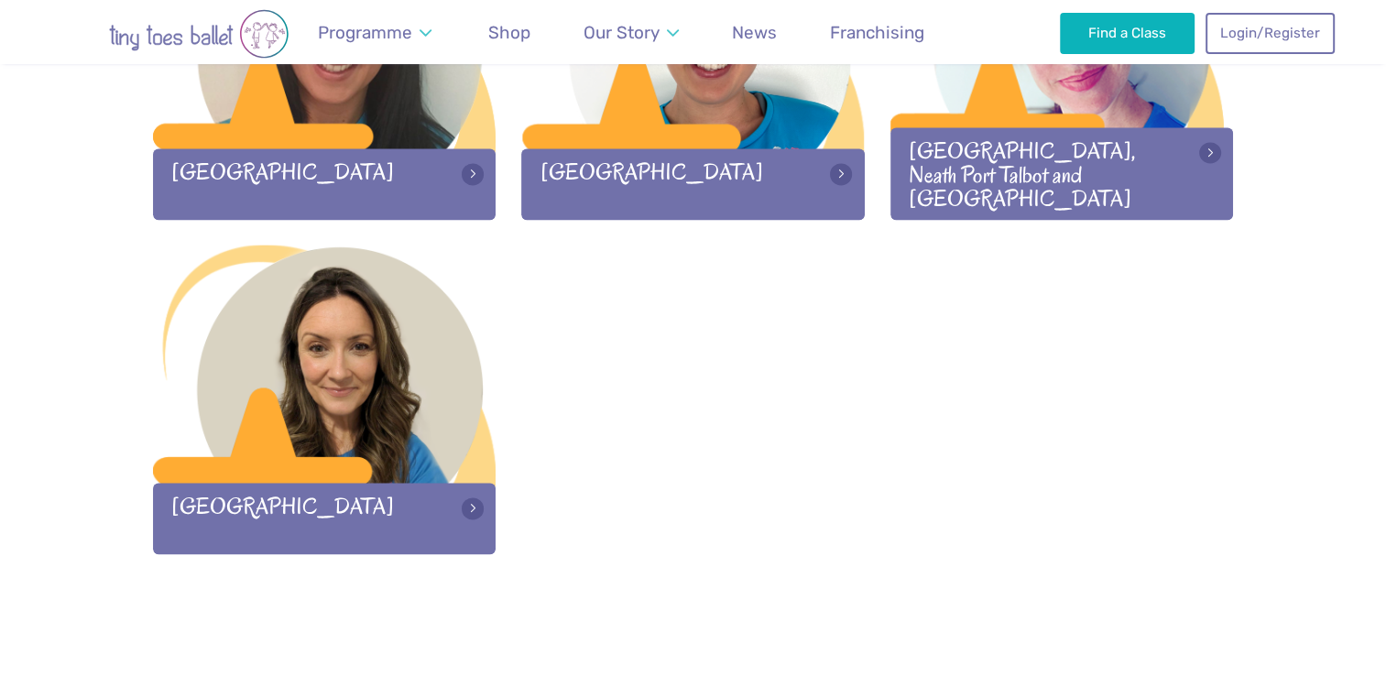
scroll to position [2760, 0]
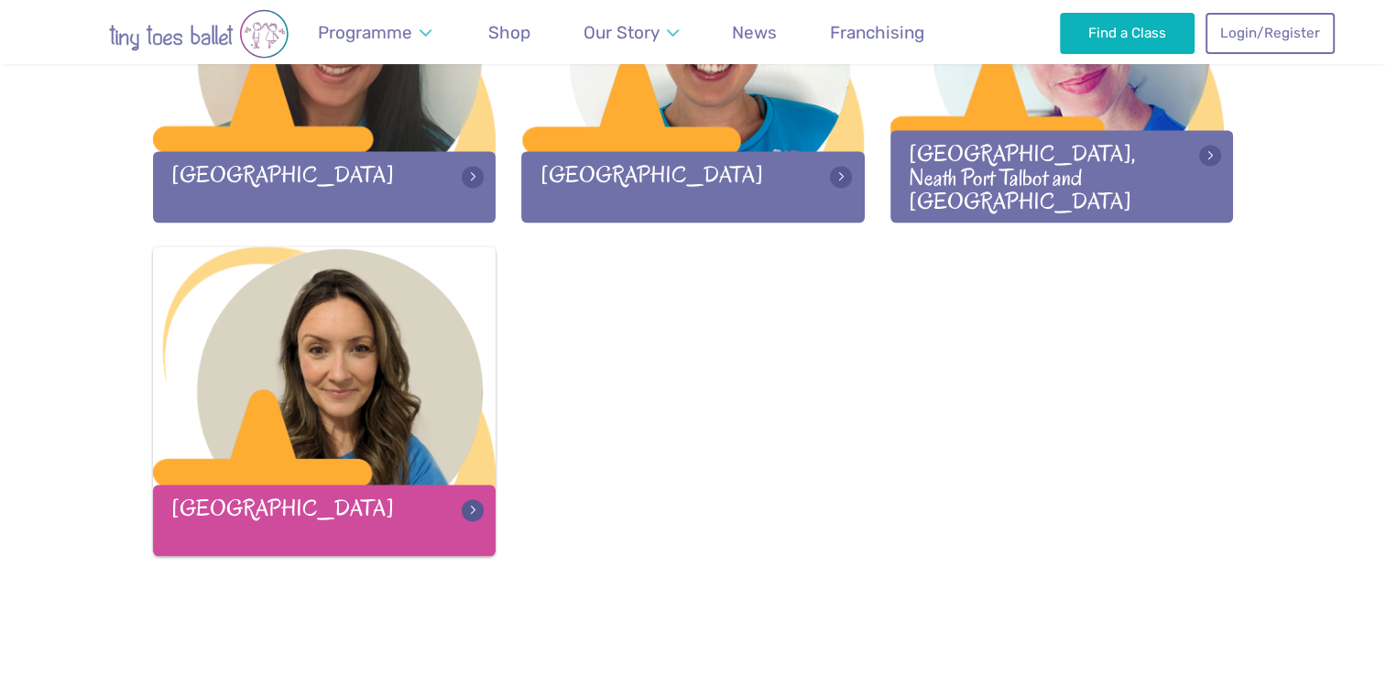
click at [343, 408] on div at bounding box center [324, 367] width 343 height 242
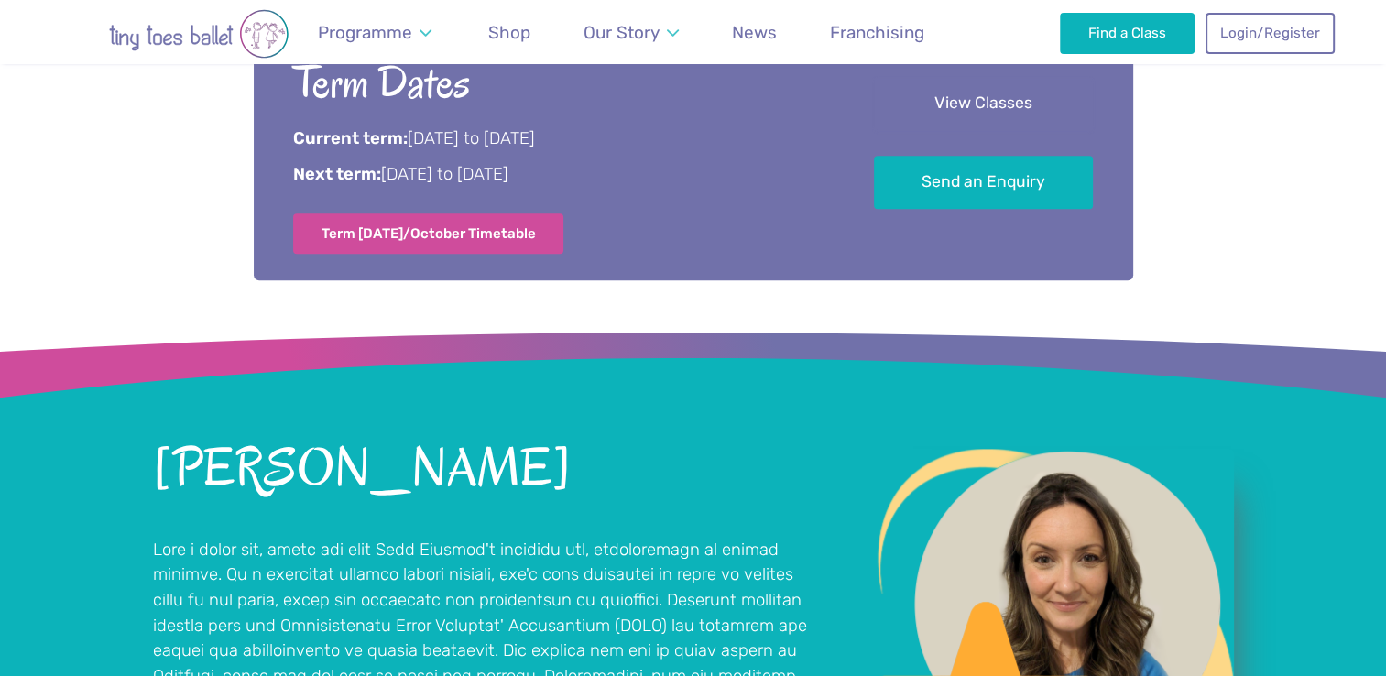
click at [967, 123] on link "View Classes" at bounding box center [983, 104] width 219 height 54
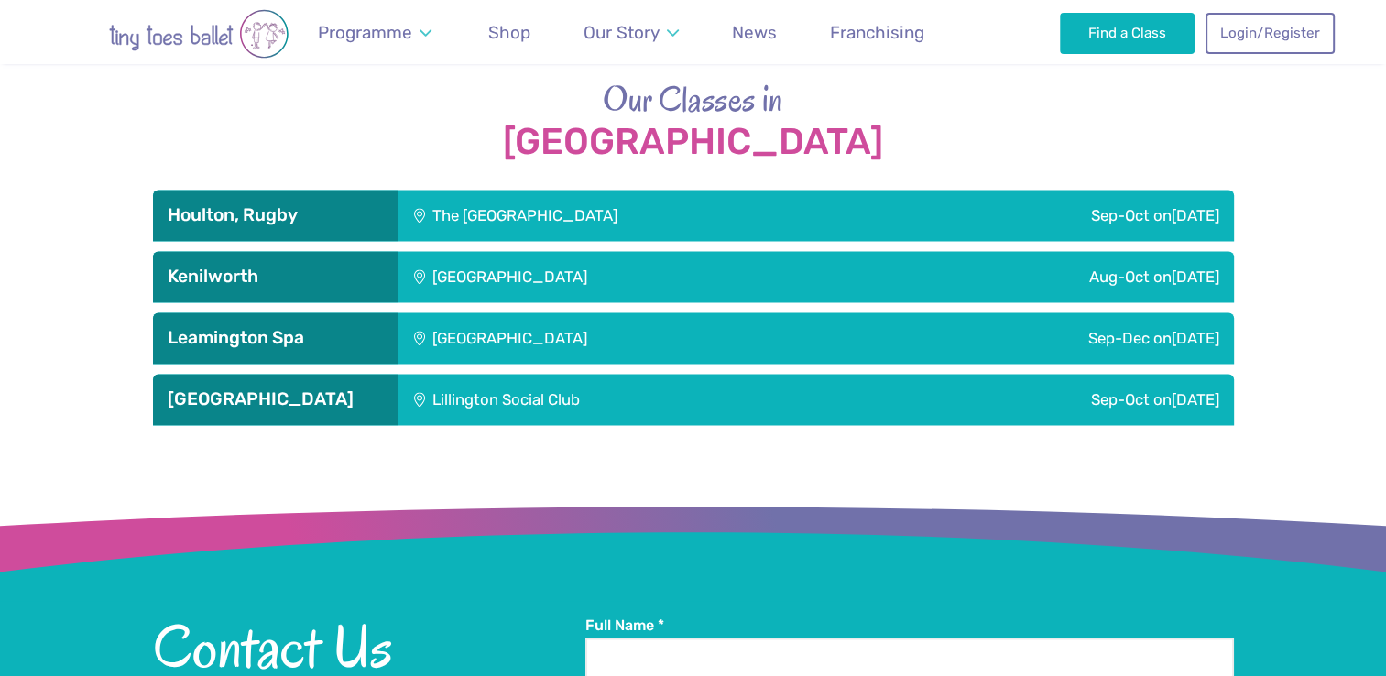
scroll to position [2598, 0]
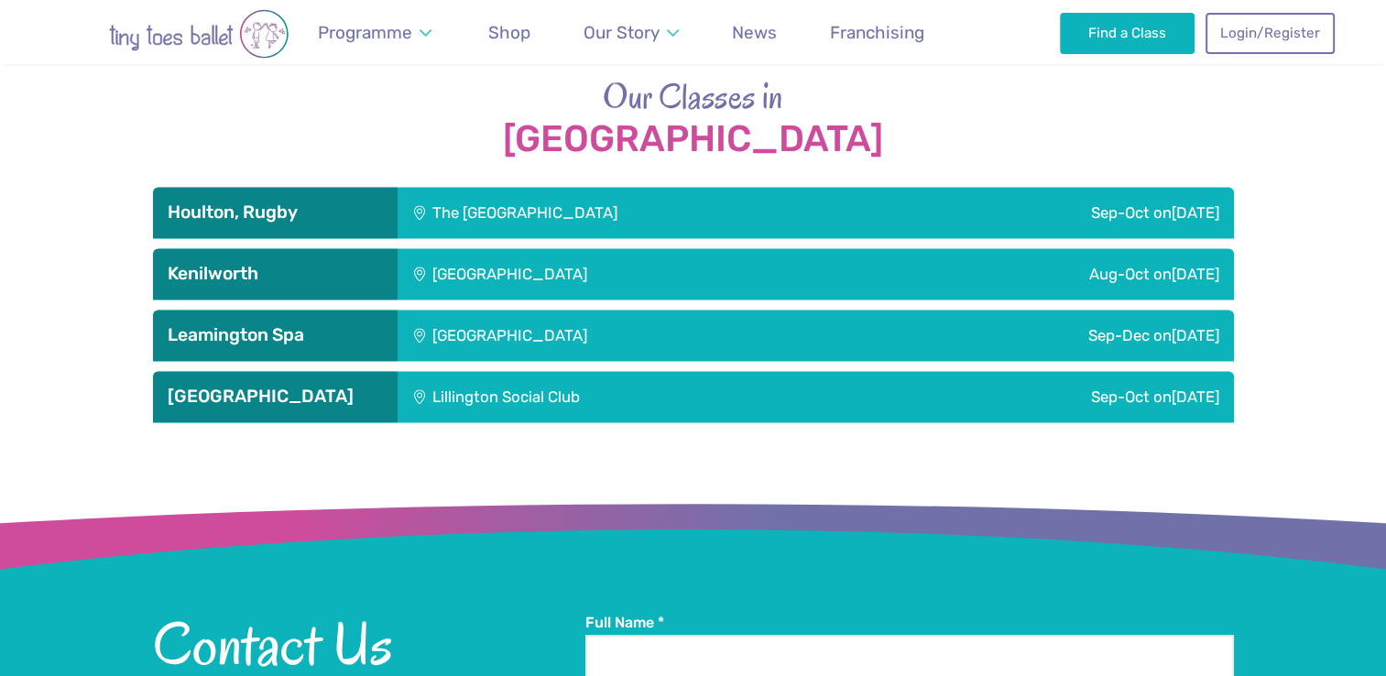
click at [596, 209] on div "The [GEOGRAPHIC_DATA]" at bounding box center [648, 212] width 501 height 51
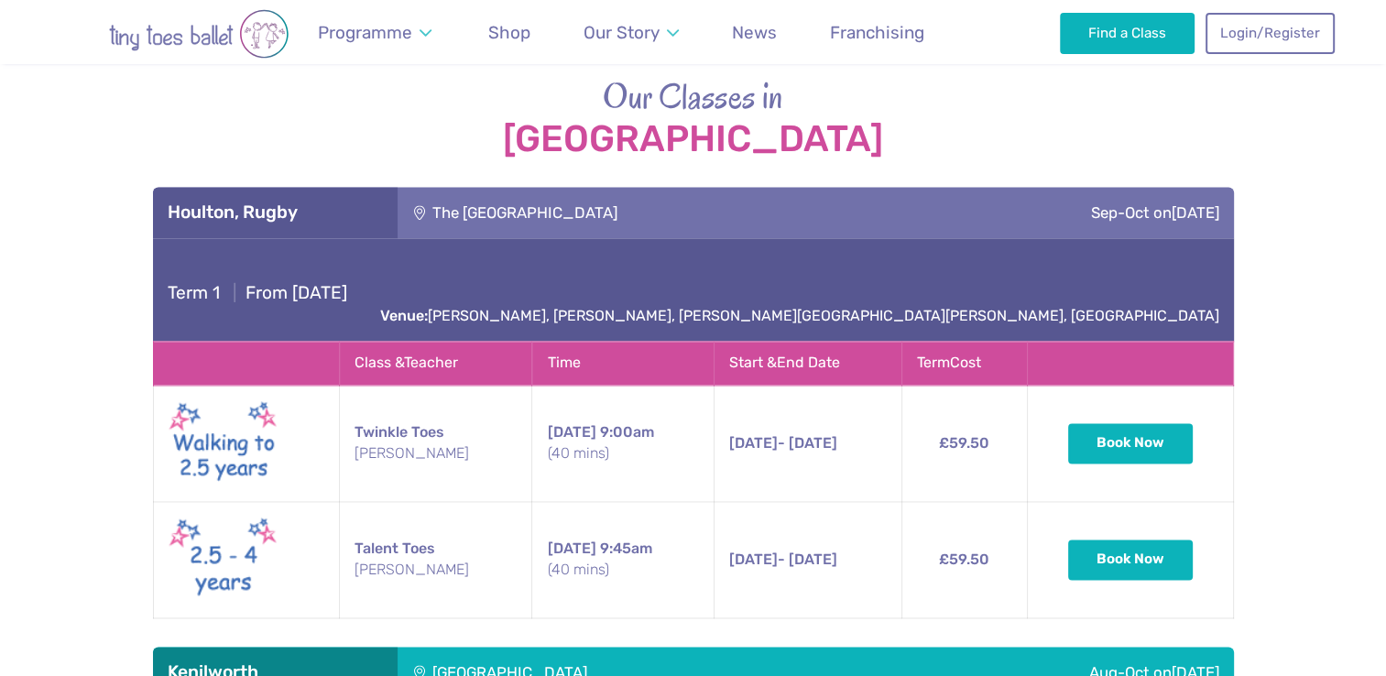
click at [336, 313] on div "Term 1 | From [DATE] Venue: [PERSON_NAME][GEOGRAPHIC_DATA][PERSON_NAME], [PERSO…" at bounding box center [693, 289] width 1081 height 103
click at [349, 223] on div "Houlton, Rugby" at bounding box center [275, 212] width 245 height 51
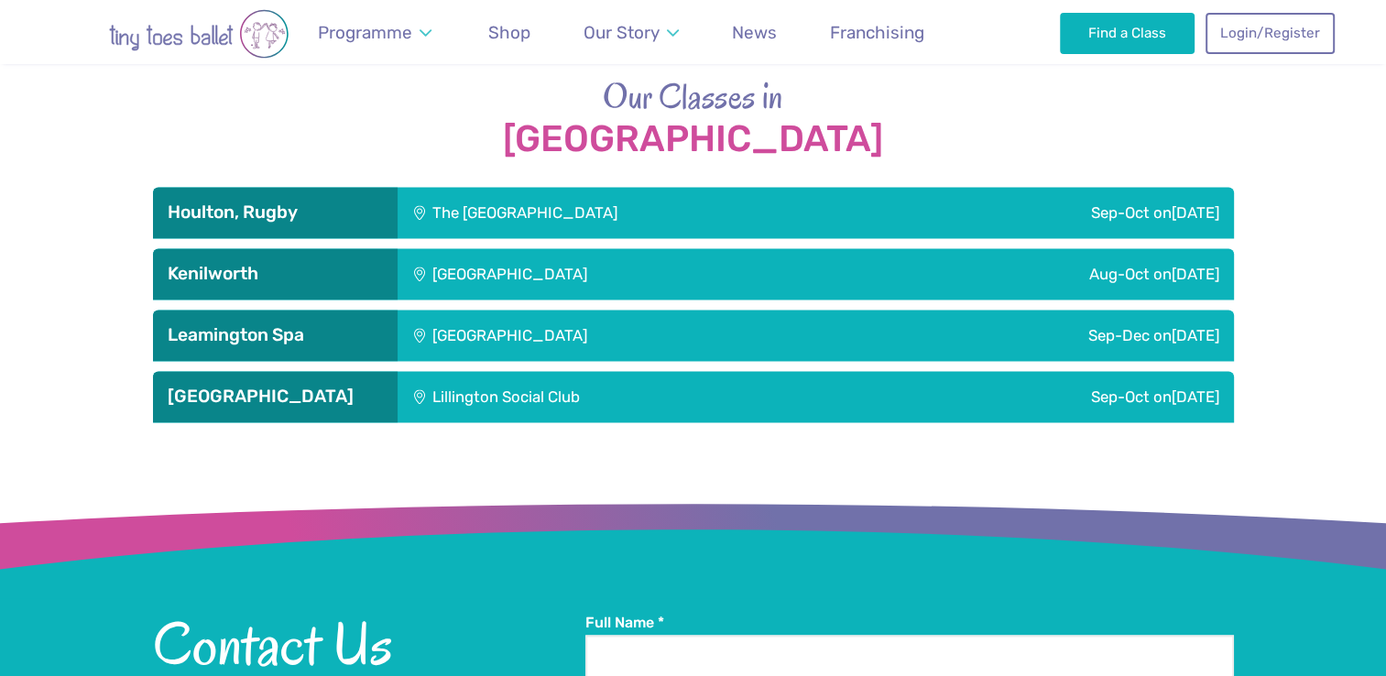
click at [513, 404] on div "Lillington Social Club" at bounding box center [630, 396] width 465 height 51
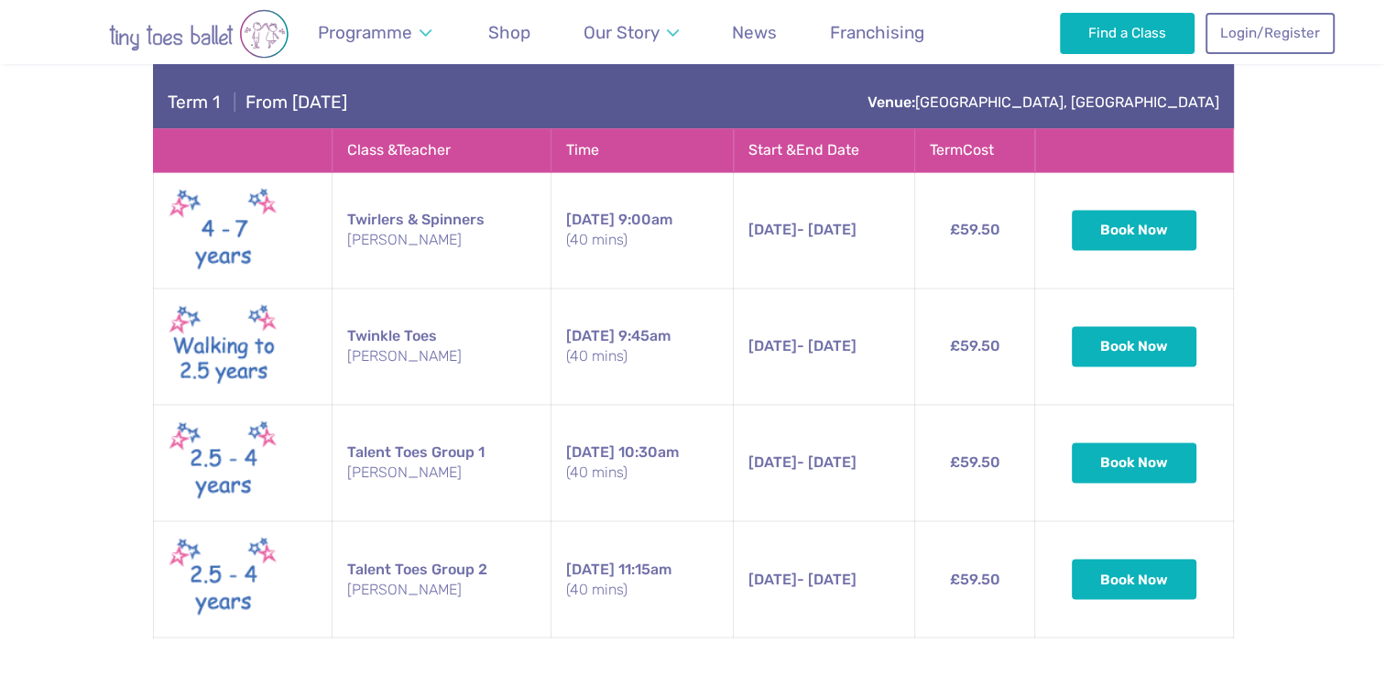
scroll to position [2988, 0]
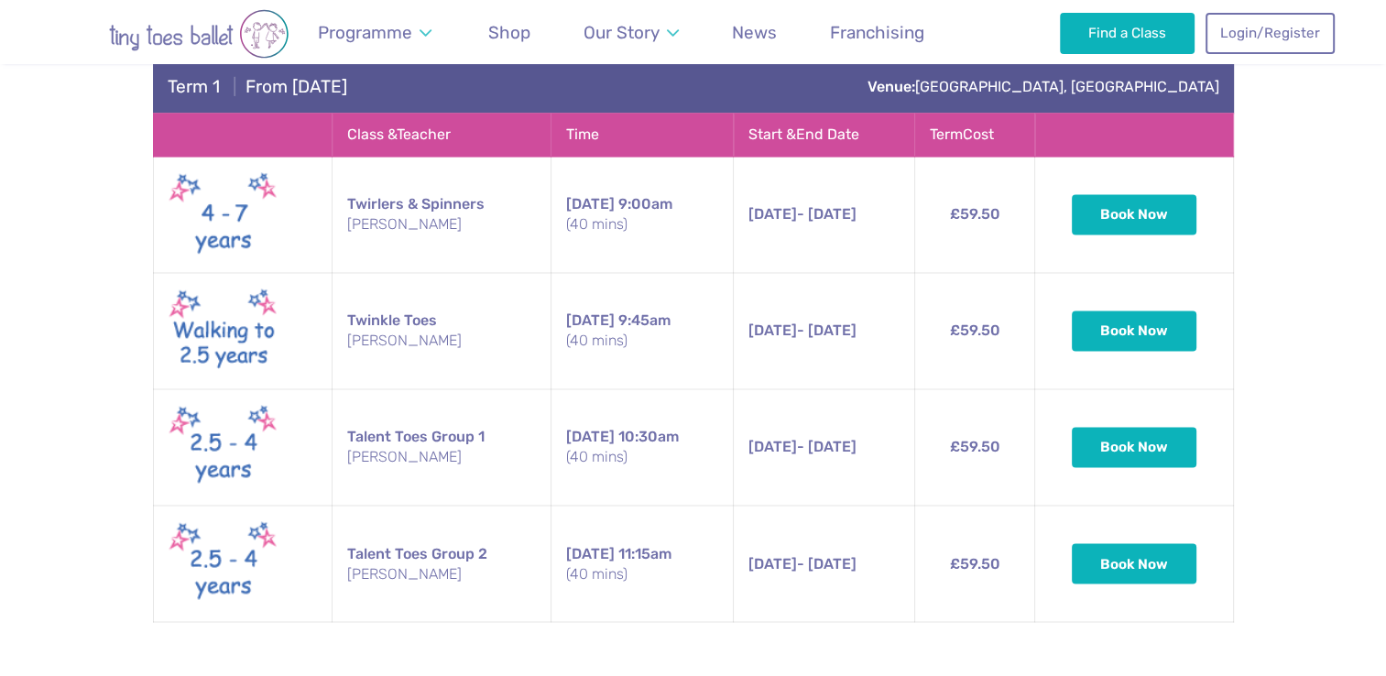
scroll to position [1105, 0]
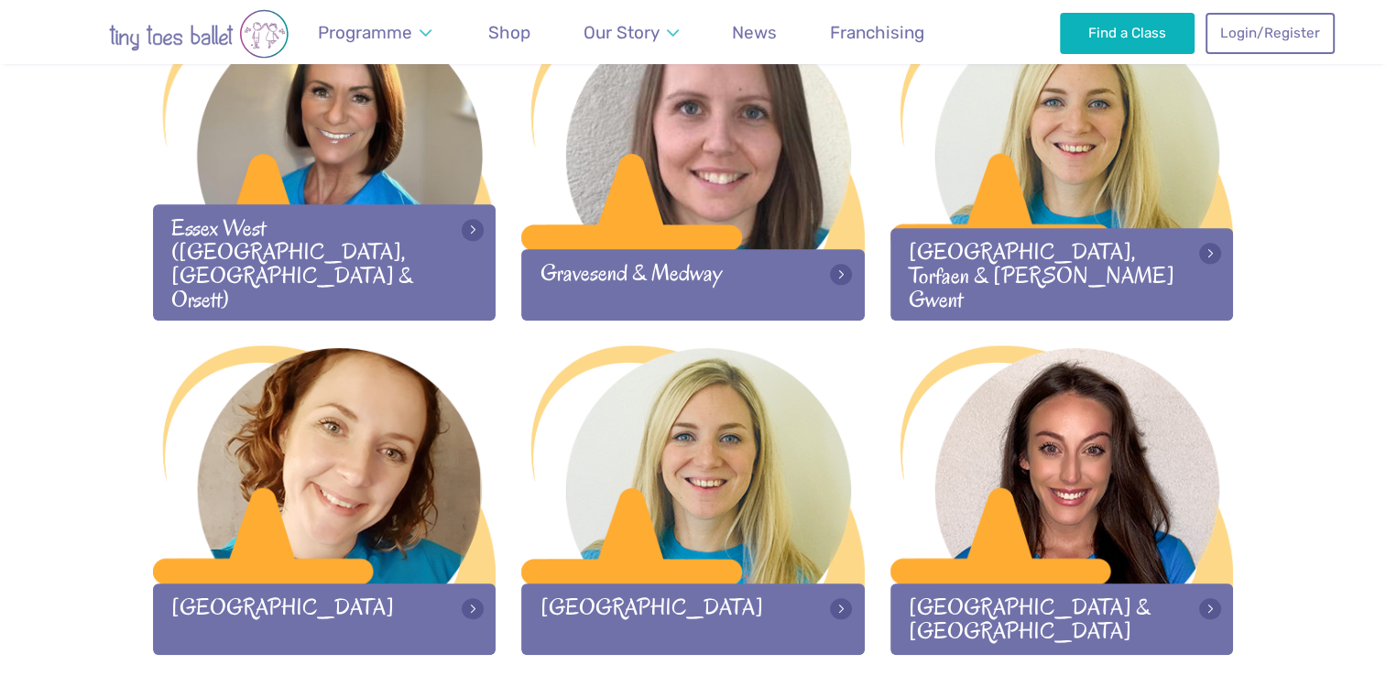
scroll to position [1663, 0]
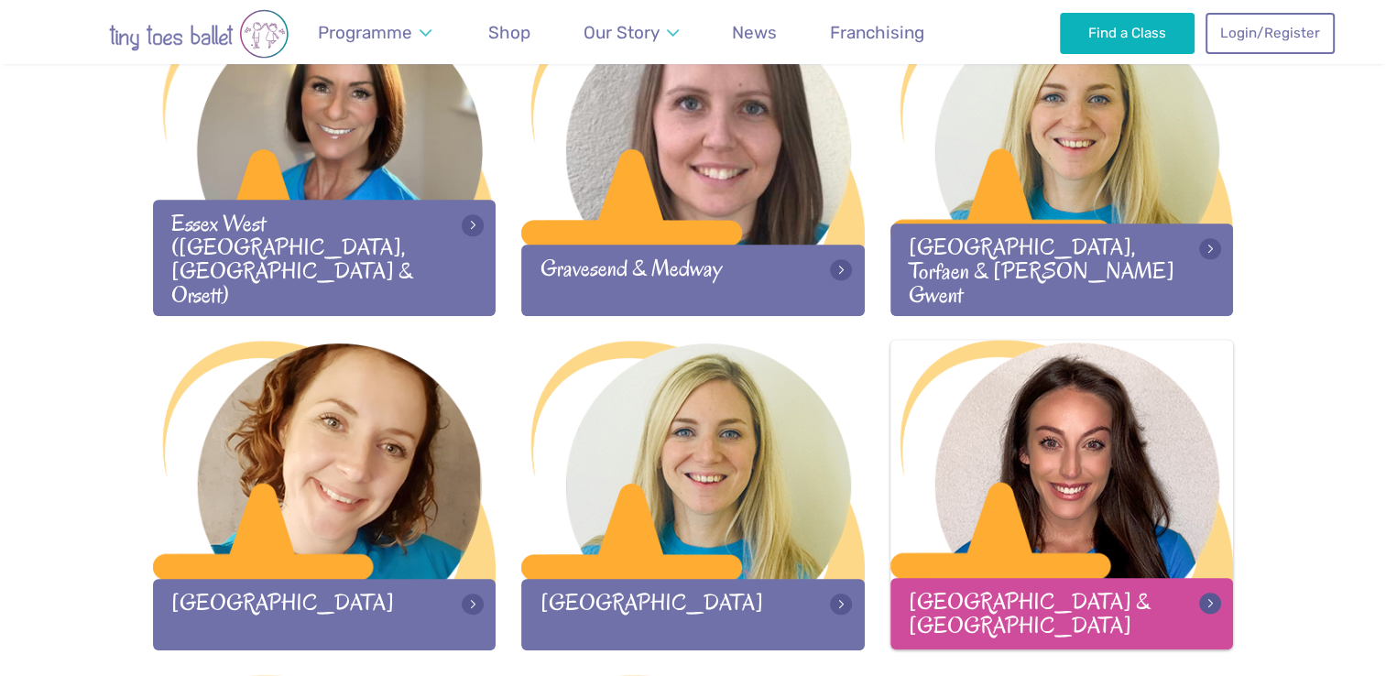
click at [1067, 502] on div at bounding box center [1061, 461] width 343 height 242
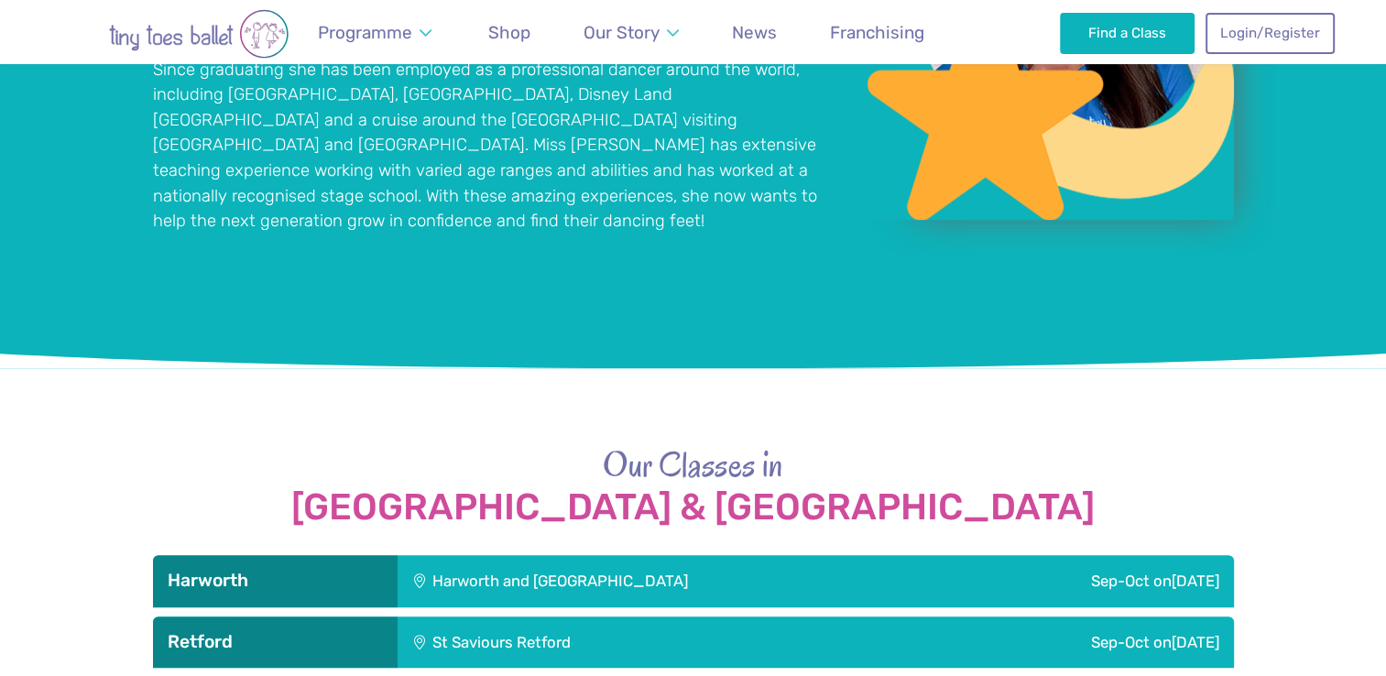
scroll to position [1835, 0]
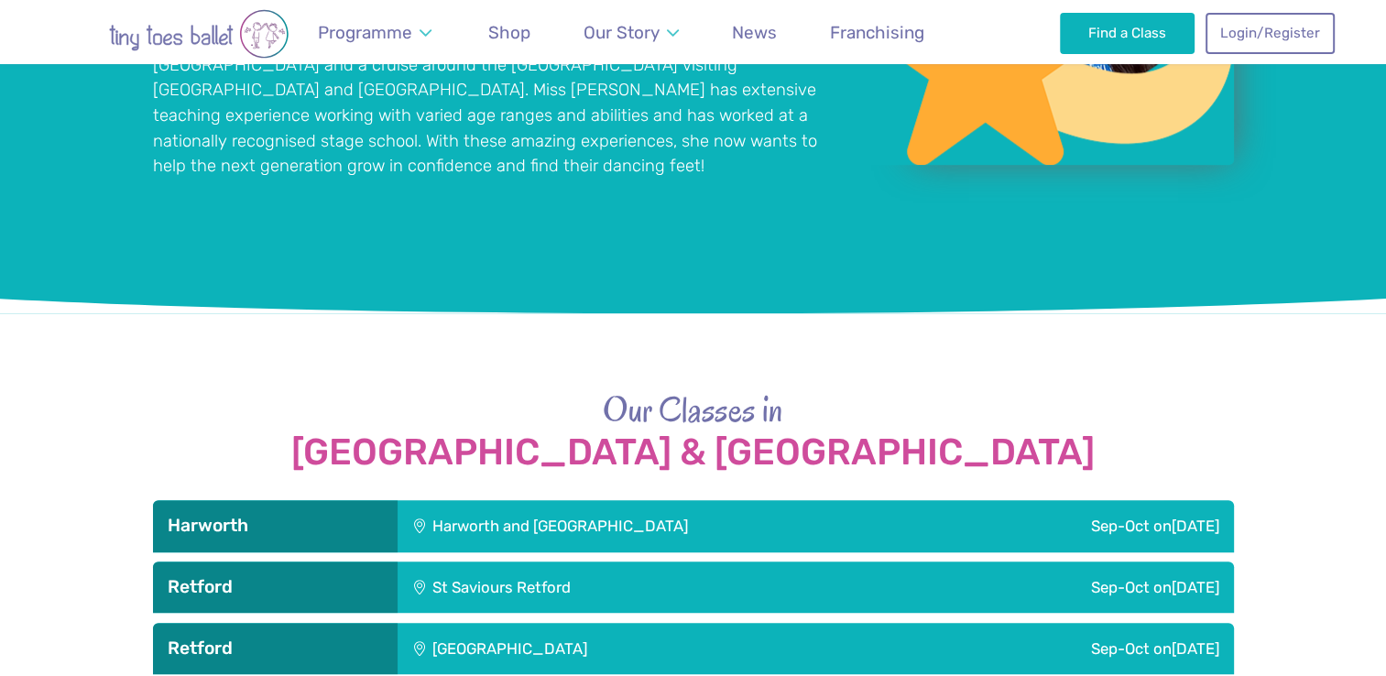
click at [602, 510] on div "Harworth and Bircotes Town Hall" at bounding box center [673, 525] width 551 height 51
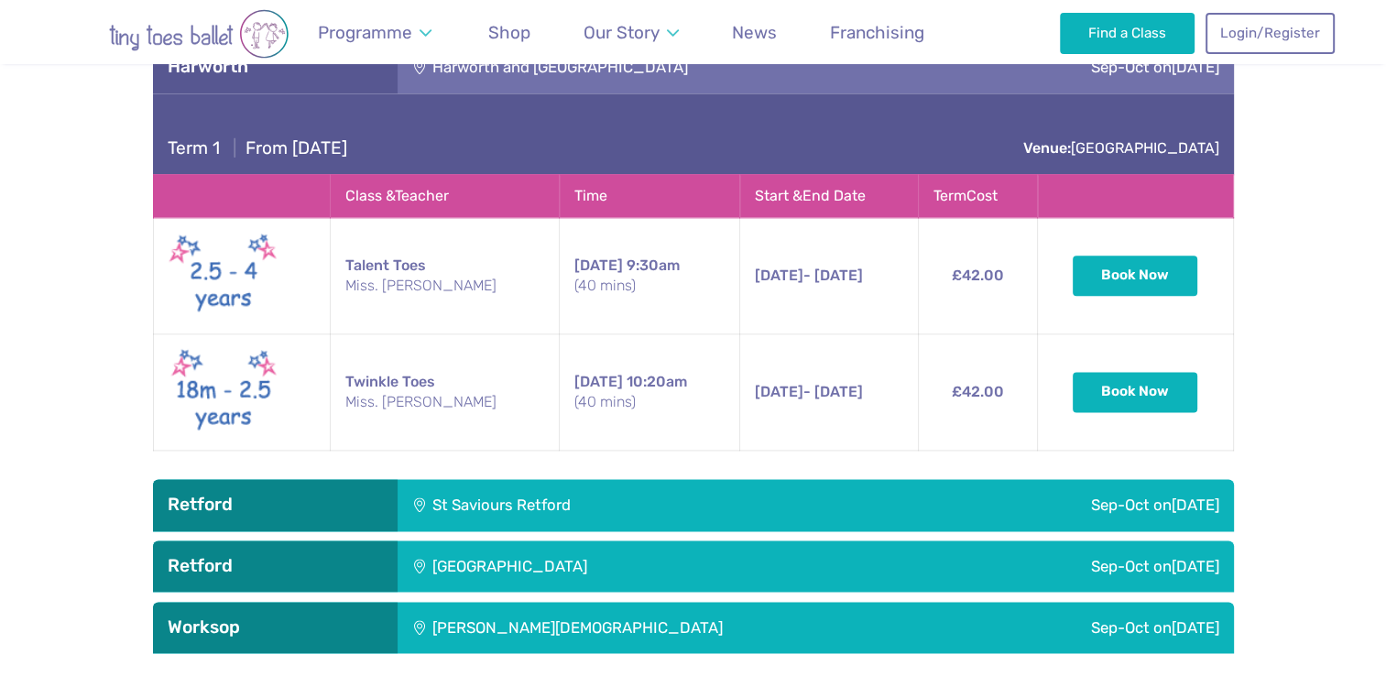
scroll to position [2301, 0]
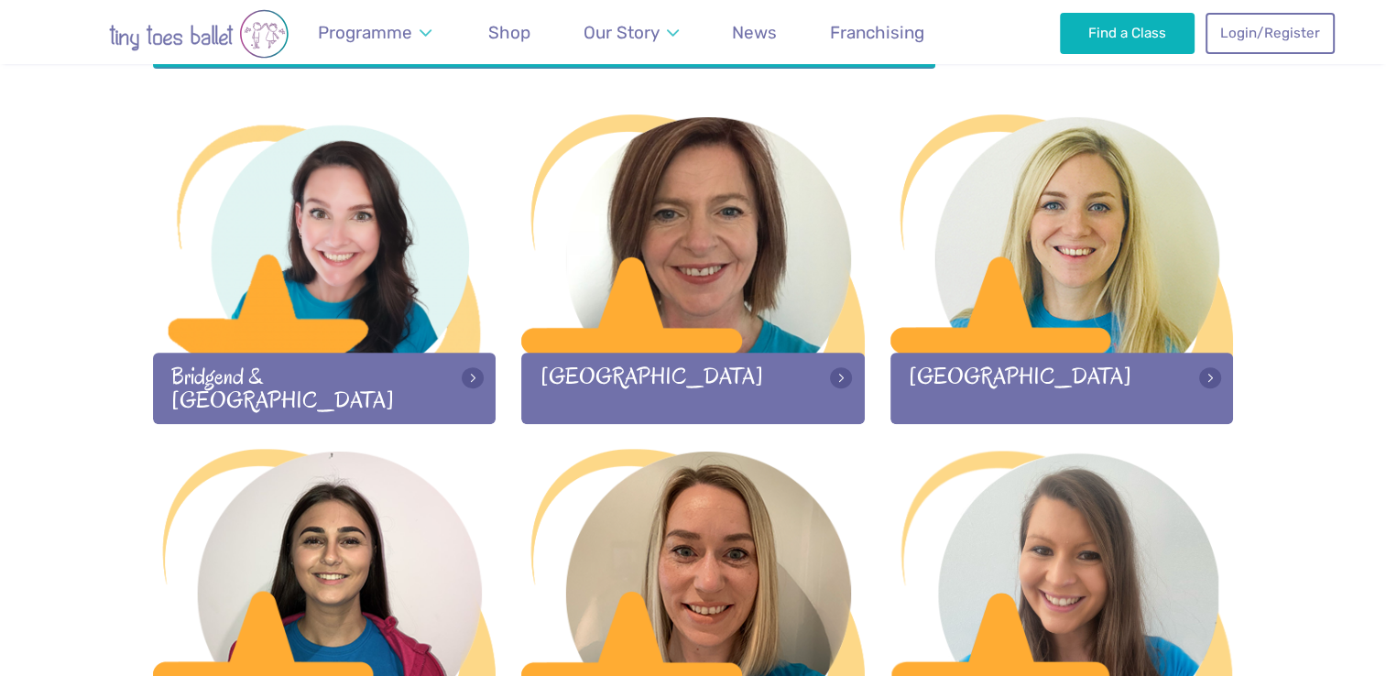
scroll to position [550, 0]
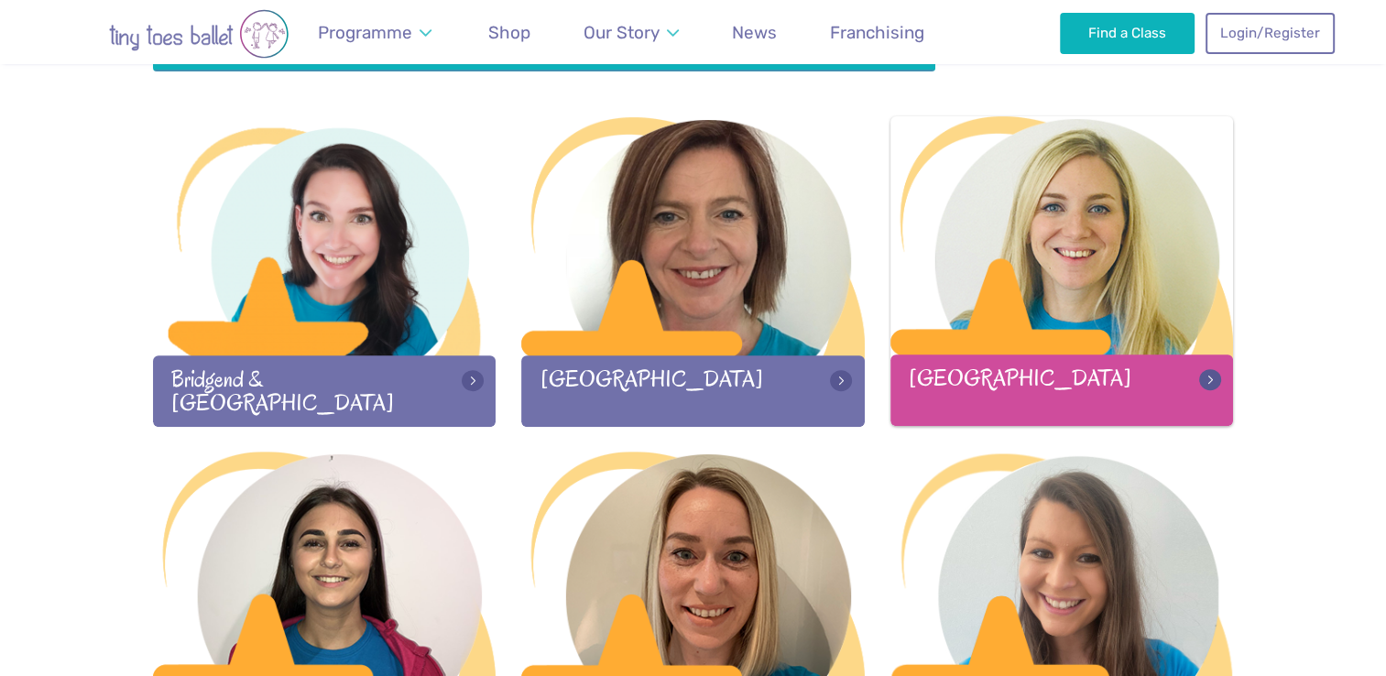
click at [1084, 269] on div at bounding box center [1061, 237] width 343 height 242
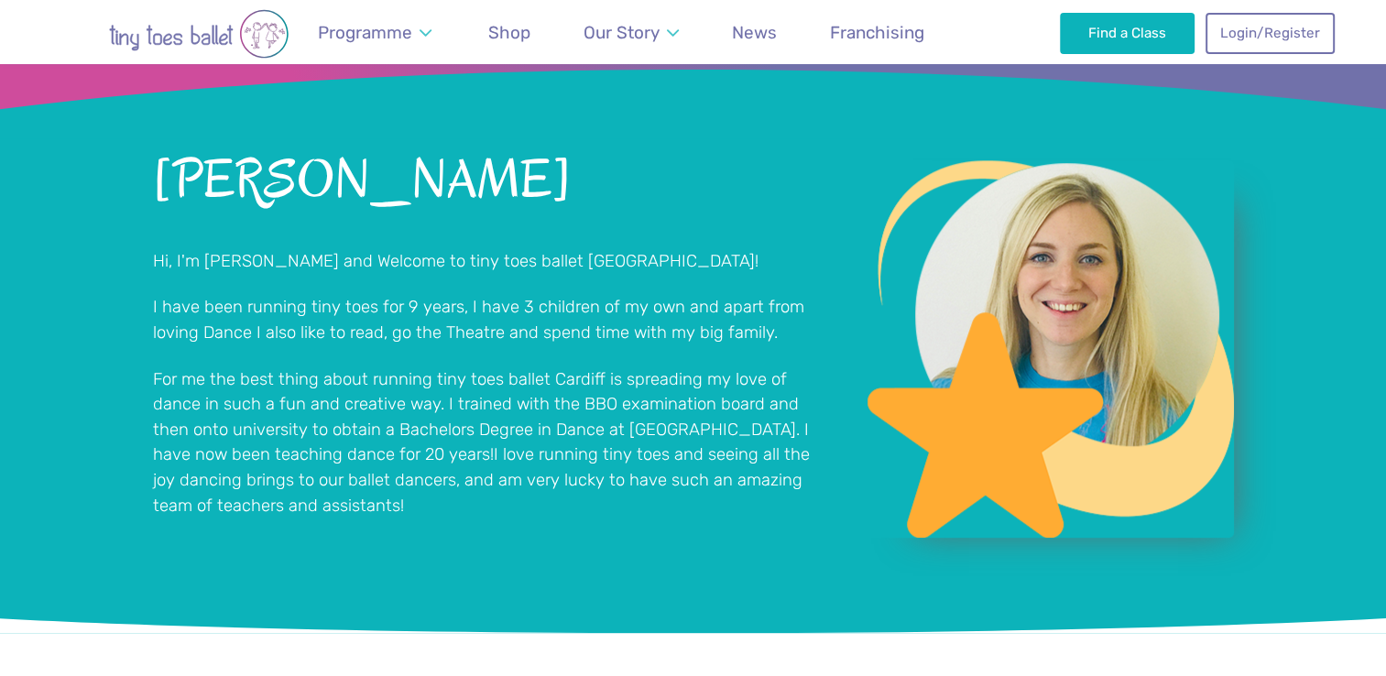
scroll to position [1322, 0]
